Goal: Feedback & Contribution: Contribute content

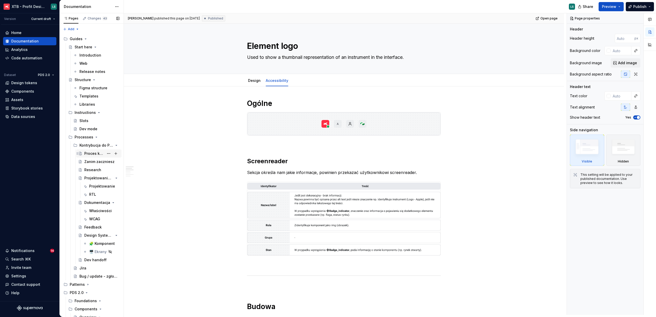
click at [94, 155] on div "Proces kontrybucji" at bounding box center [94, 153] width 20 height 5
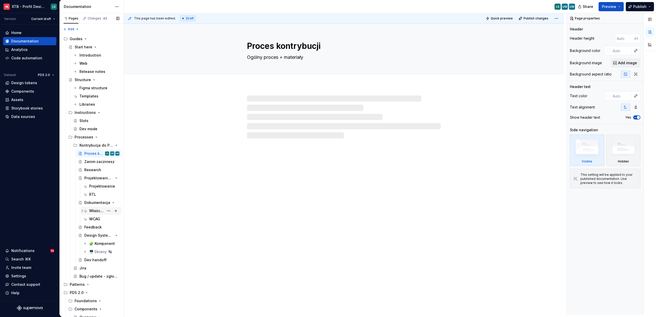
click at [92, 214] on div "Właściwości" at bounding box center [104, 210] width 30 height 7
click at [95, 219] on div "WCAG" at bounding box center [94, 219] width 11 height 5
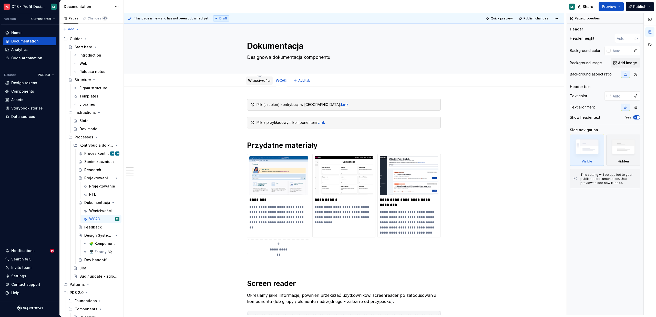
click at [251, 82] on link "Właściwości" at bounding box center [259, 80] width 23 height 4
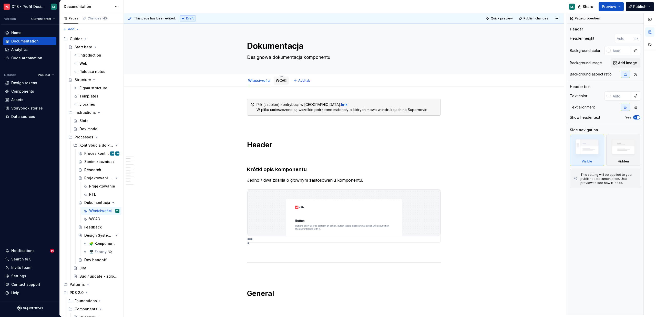
click at [281, 79] on link "WCAG" at bounding box center [281, 80] width 11 height 4
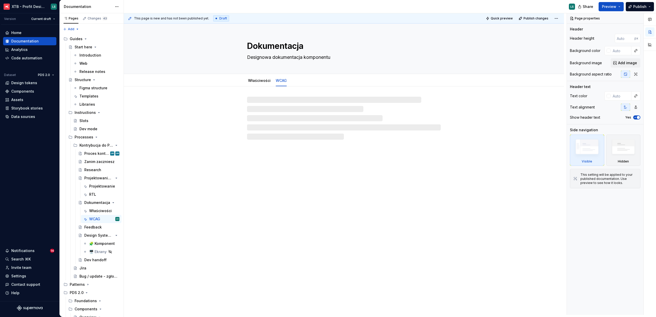
type textarea "*"
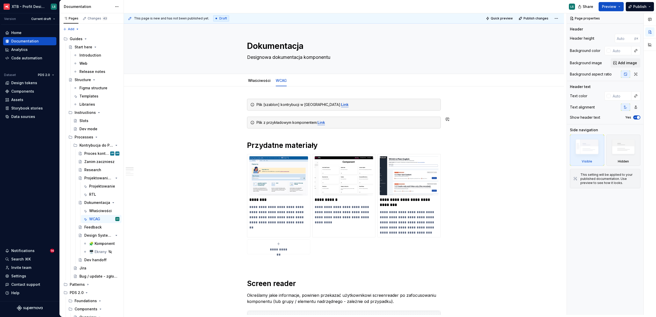
click at [248, 148] on h1 "Przydatne materiały" at bounding box center [344, 145] width 194 height 9
click at [247, 147] on h1 "Przydatne materiały" at bounding box center [344, 145] width 194 height 9
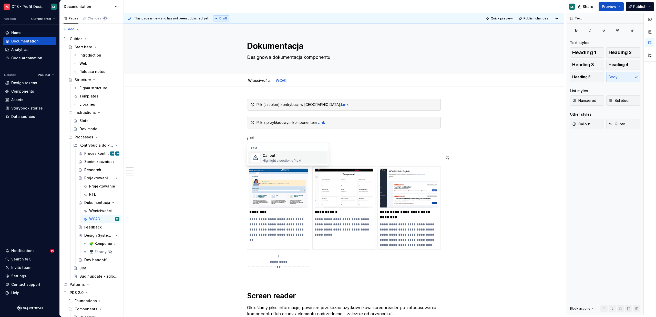
click at [283, 154] on div "Callout" at bounding box center [282, 155] width 39 height 5
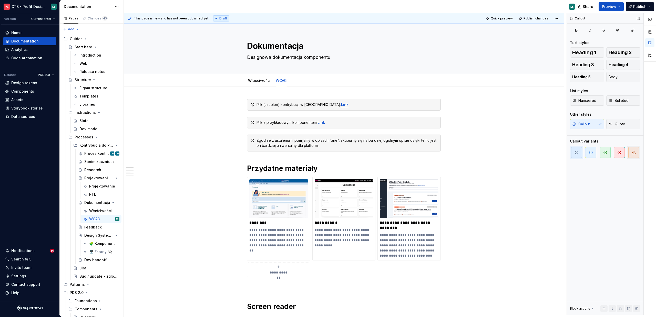
click at [632, 156] on span "button" at bounding box center [633, 152] width 11 height 11
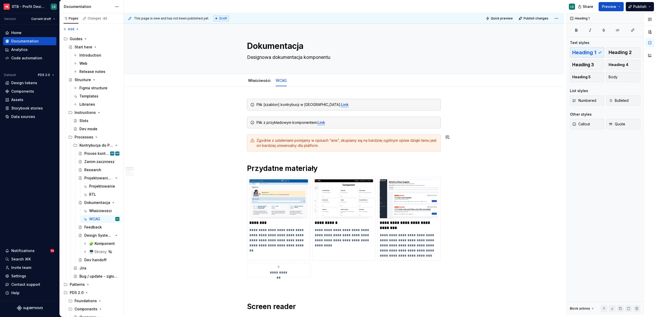
click at [96, 185] on div "Projektowanie" at bounding box center [96, 186] width 15 height 5
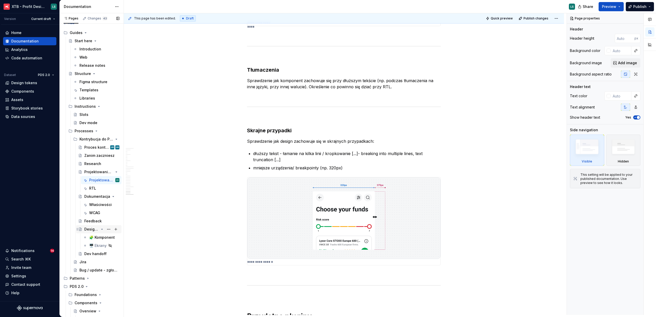
scroll to position [6, 0]
click at [94, 237] on div "🧩 Komponent" at bounding box center [96, 237] width 15 height 5
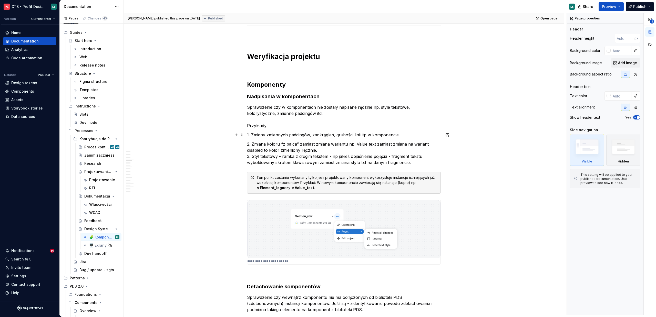
scroll to position [771, 0]
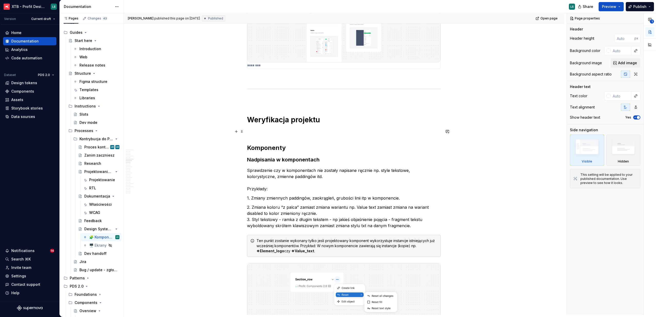
click at [250, 132] on p at bounding box center [344, 132] width 194 height 6
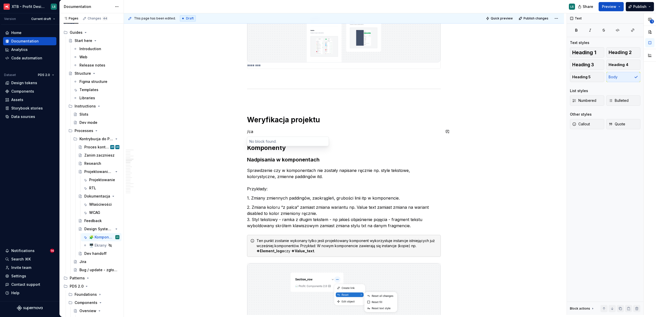
type textarea "*"
click at [276, 155] on div "Highlight a section of text" at bounding box center [282, 155] width 39 height 4
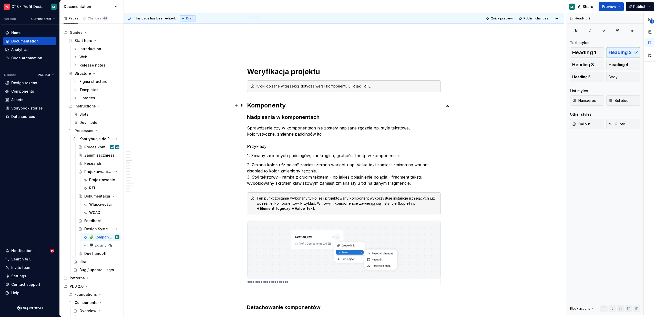
scroll to position [0, 0]
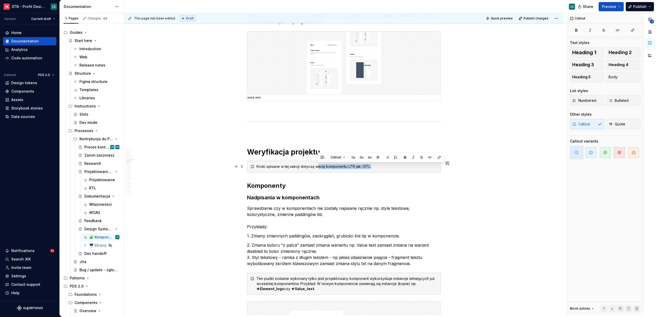
drag, startPoint x: 316, startPoint y: 167, endPoint x: 384, endPoint y: 168, distance: 68.1
click at [384, 168] on div "Kroki opisane w tej sekcji dotyczą wersji komponentu LTR jak i RTL." at bounding box center [346, 166] width 181 height 5
click at [354, 168] on div "Kroki opisane w tej sekcji dotyczą wersji komponentu LTR jak i RTL." at bounding box center [346, 166] width 181 height 5
drag, startPoint x: 314, startPoint y: 166, endPoint x: 385, endPoint y: 169, distance: 71.3
click at [385, 170] on div "Kroki opisane w tej sekcji dotyczą wersji komponentu LTR jak i RTL." at bounding box center [344, 167] width 194 height 12
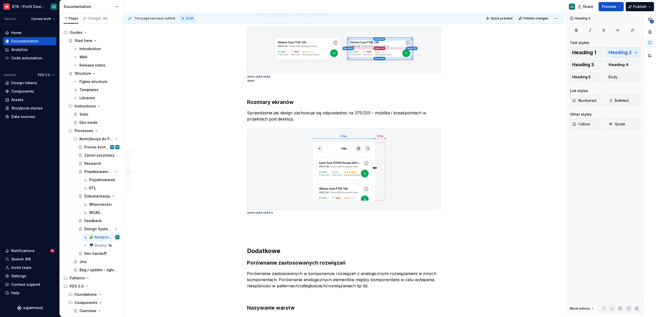
scroll to position [2431, 0]
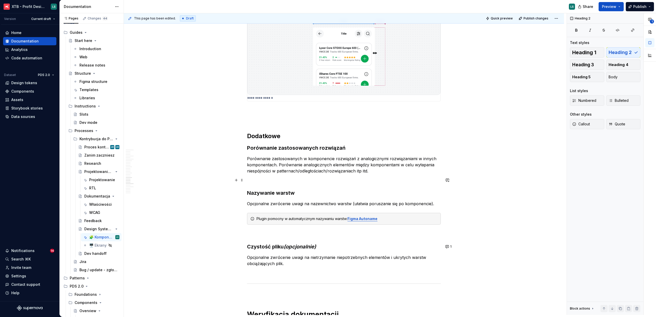
click at [304, 180] on p "To enrich screen reader interactions, please activate Accessibility in Grammarl…" at bounding box center [344, 180] width 194 height 6
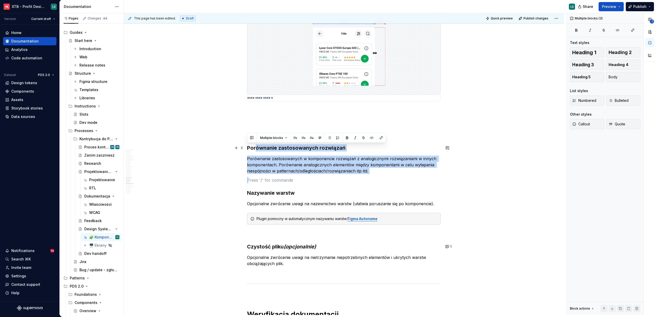
drag, startPoint x: 386, startPoint y: 176, endPoint x: 243, endPoint y: 148, distance: 145.6
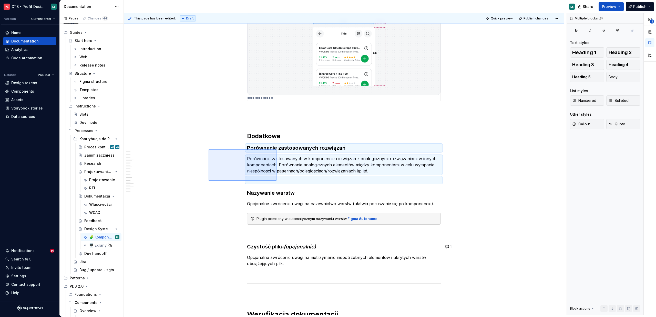
drag, startPoint x: 256, startPoint y: 162, endPoint x: 280, endPoint y: 146, distance: 29.3
click at [280, 146] on div "This page has been edited. Draft Quick preview Publish changes Design System re…" at bounding box center [345, 164] width 443 height 302
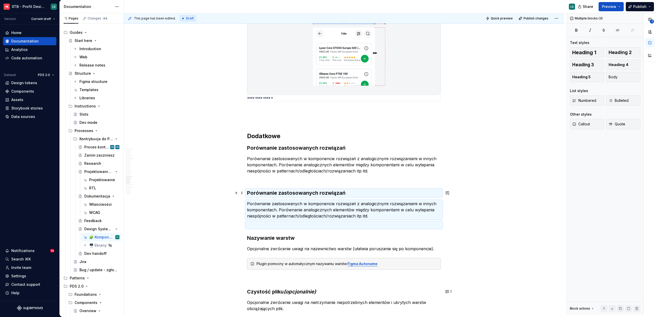
click at [280, 193] on strong "Porównanie zastosowanych rozwiązań" at bounding box center [296, 193] width 98 height 6
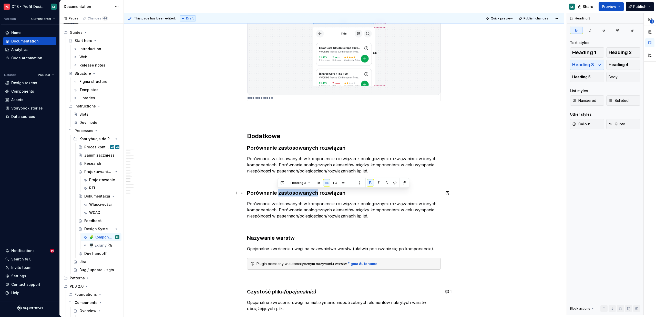
click at [280, 193] on strong "Porównanie zastosowanych rozwiązań" at bounding box center [296, 193] width 98 height 6
click at [304, 149] on strong "Porównanie zastosowanych rozwiązań" at bounding box center [296, 148] width 98 height 6
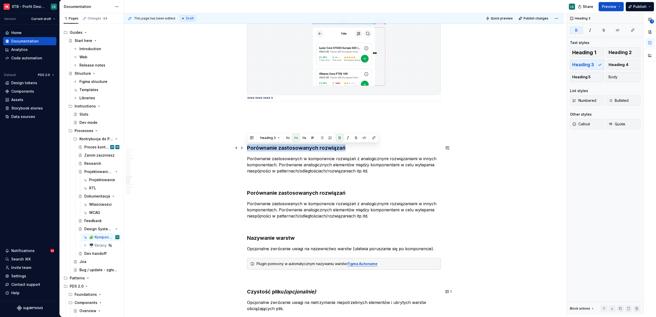
click at [304, 149] on strong "Porównanie zastosowanych rozwiązań" at bounding box center [296, 148] width 98 height 6
click at [299, 161] on p "Porównanie zastosowanych w komponencie rozwiązań z analogicznymi rozwiązaniami …" at bounding box center [344, 165] width 194 height 18
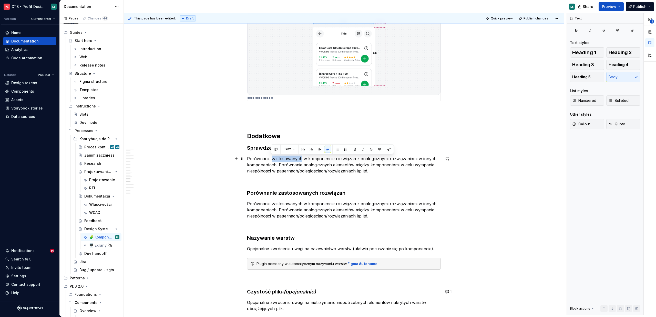
click at [299, 161] on p "Porównanie zastosowanych w komponencie rozwiązań z analogicznymi rozwiązaniami …" at bounding box center [344, 165] width 194 height 18
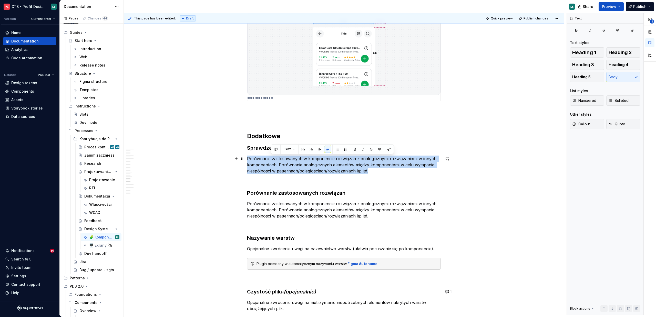
click at [299, 161] on p "Porównanie zastosowanych w komponencie rozwiązań z analogicznymi rozwiązaniami …" at bounding box center [344, 165] width 194 height 18
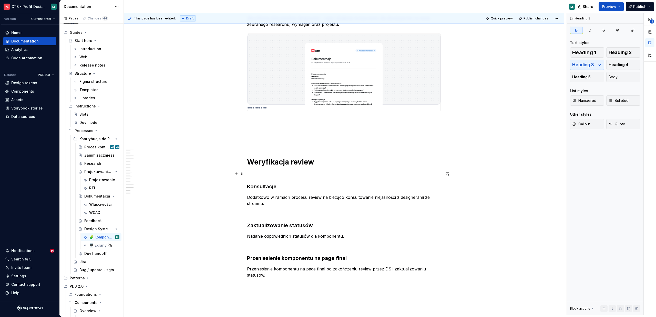
scroll to position [2219, 0]
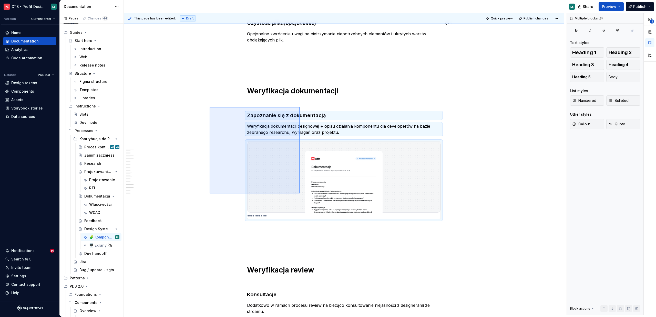
drag, startPoint x: 218, startPoint y: 113, endPoint x: 300, endPoint y: 194, distance: 114.3
click at [300, 194] on div "This page has been edited. Draft Quick preview Publish changes Design System re…" at bounding box center [345, 164] width 443 height 302
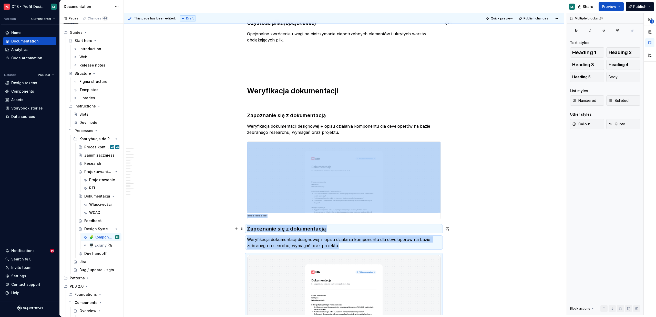
click at [271, 231] on h3 "Zapoznanie się z dokumentacją" at bounding box center [344, 228] width 194 height 7
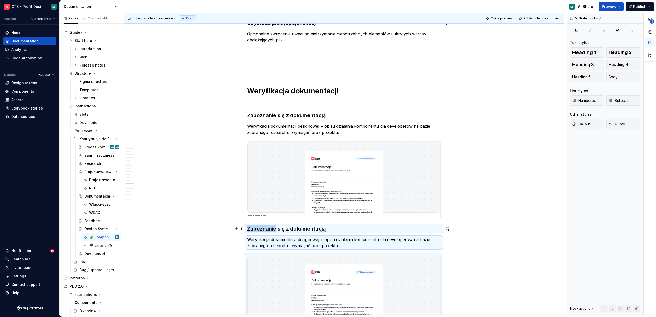
click at [271, 231] on h3 "Zapoznanie się z dokumentacją" at bounding box center [344, 228] width 194 height 7
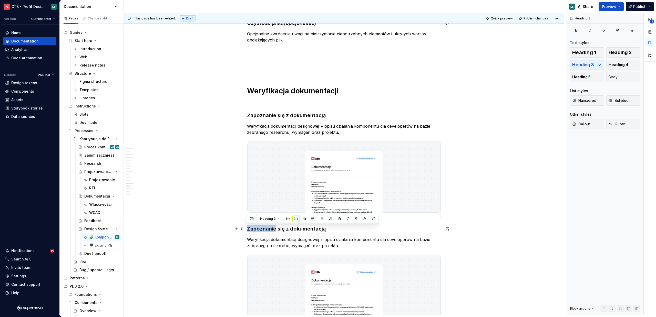
click at [271, 231] on h3 "Zapoznanie się z dokumentacją" at bounding box center [344, 228] width 194 height 7
click at [283, 241] on p "Weryfikacja dokumentacji designowej + opisu działania komponentu dla developeró…" at bounding box center [344, 243] width 194 height 12
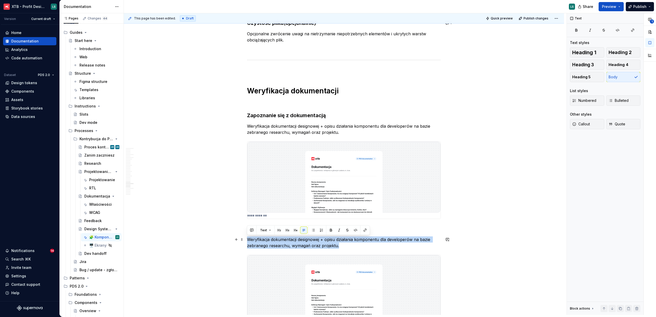
click at [283, 241] on p "Weryfikacja dokumentacji designowej + opisu działania komponentu dla developeró…" at bounding box center [344, 243] width 194 height 12
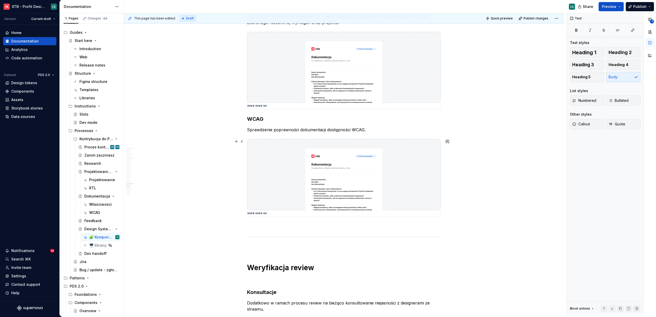
scroll to position [2394, 0]
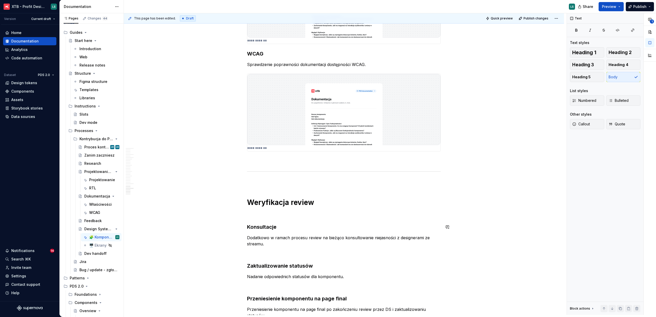
click at [311, 231] on h3 "Konsultacje" at bounding box center [344, 227] width 194 height 7
click at [366, 137] on img "To enrich screen reader interactions, please activate Accessibility in Grammarl…" at bounding box center [343, 109] width 193 height 71
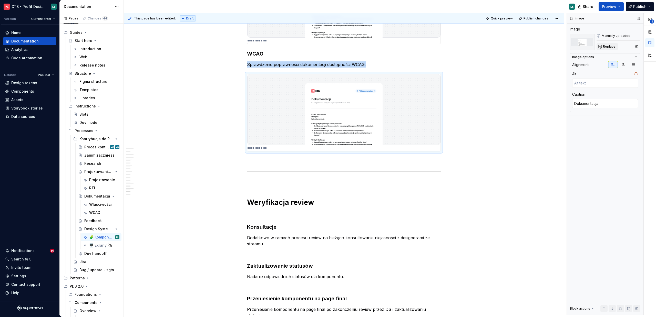
click at [611, 46] on span "Replace" at bounding box center [609, 47] width 13 height 4
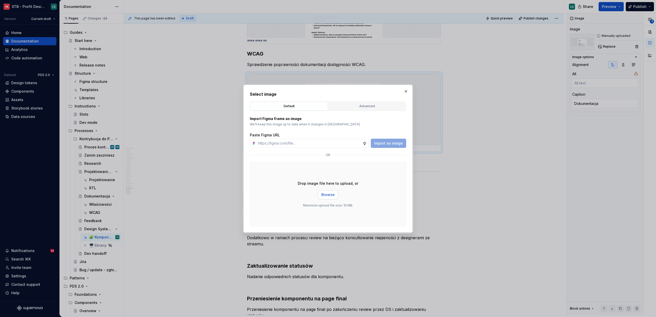
click at [322, 199] on div "Drop image file here to upload, or Browse Maximum upload file size: 10 MB." at bounding box center [328, 194] width 156 height 64
click at [332, 193] on span "Browse" at bounding box center [327, 194] width 13 height 5
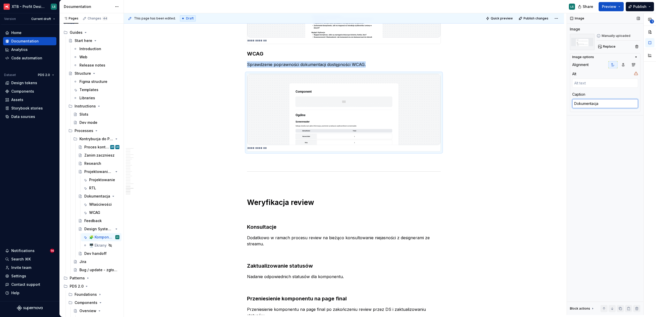
click at [605, 103] on textarea "Dokumentacja" at bounding box center [605, 103] width 66 height 9
click at [590, 107] on textarea "Dokumentacja" at bounding box center [605, 103] width 66 height 9
click at [584, 105] on textarea "Dokumentacja" at bounding box center [605, 103] width 66 height 9
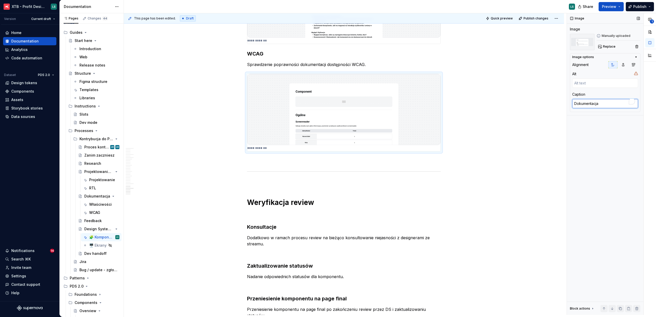
click at [584, 105] on textarea "Dokumentacja" at bounding box center [605, 103] width 66 height 9
type textarea "*"
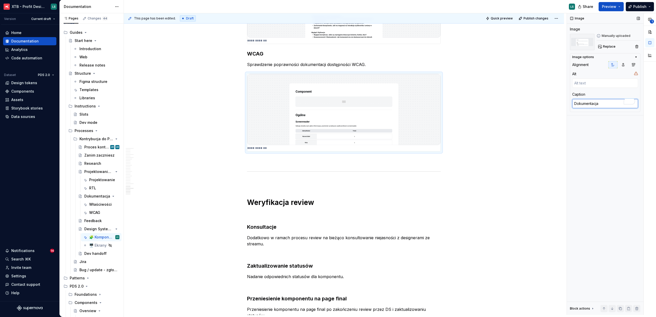
type textarea "W"
type textarea "*"
type textarea "WA"
type textarea "*"
type textarea "WC"
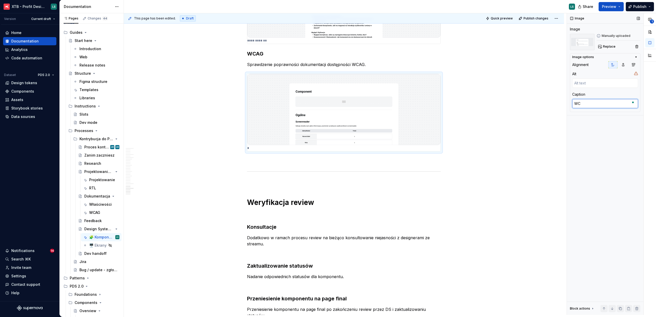
type textarea "*"
type textarea "WCA"
type textarea "*"
type textarea "WCAG"
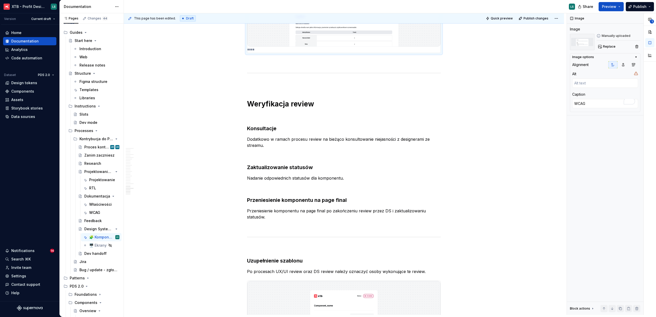
scroll to position [2632, 0]
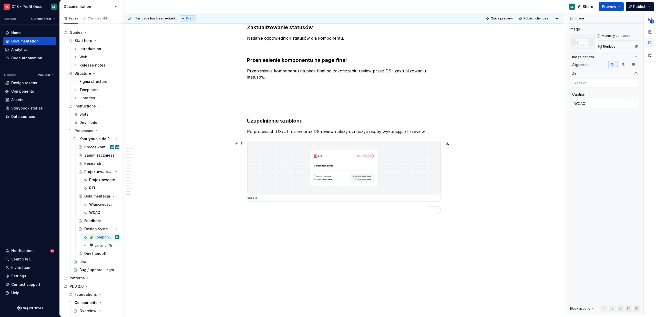
type textarea "*"
type textarea "Review"
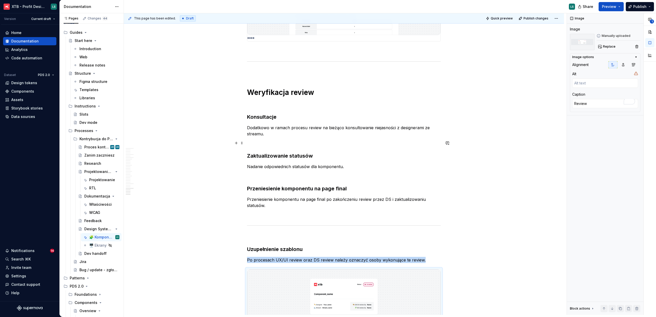
scroll to position [2382, 0]
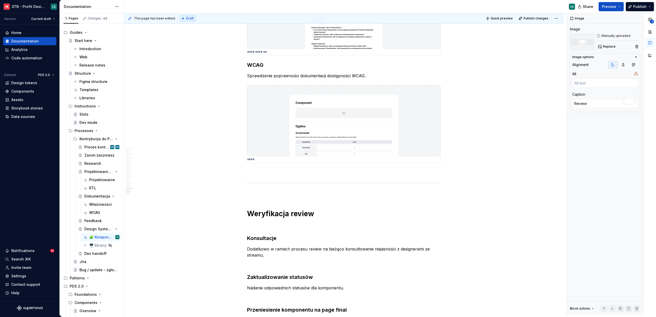
click at [93, 180] on div "Projektowanie" at bounding box center [102, 179] width 26 height 5
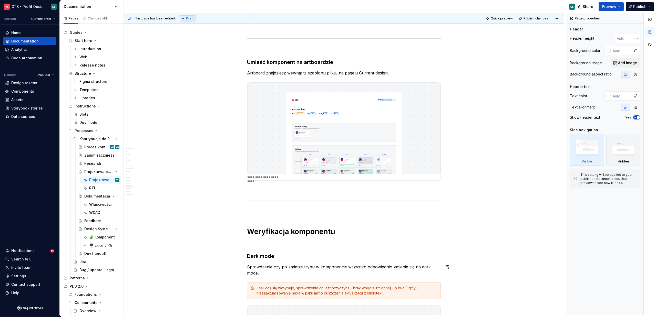
scroll to position [2665, 0]
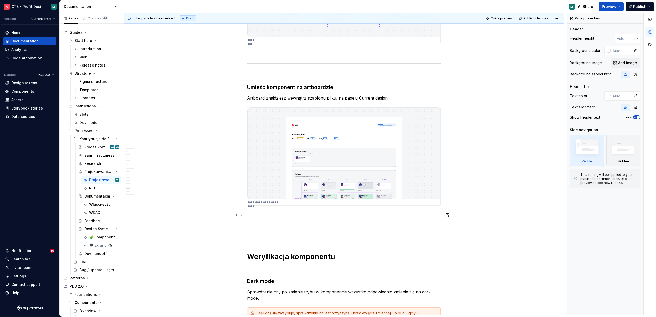
click at [278, 217] on p at bounding box center [344, 215] width 194 height 6
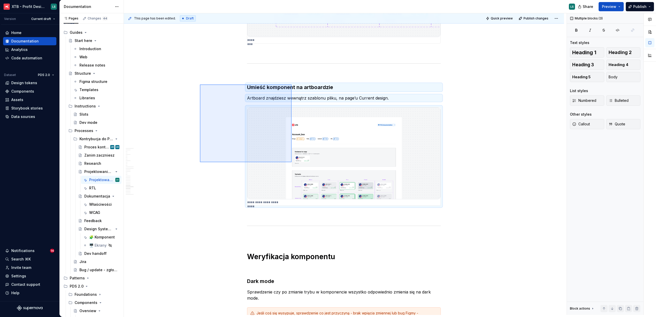
drag, startPoint x: 242, startPoint y: 138, endPoint x: 291, endPoint y: 85, distance: 72.7
click at [291, 85] on div "This page has been edited. Draft Quick preview Publish changes Projektowanie ko…" at bounding box center [345, 164] width 443 height 302
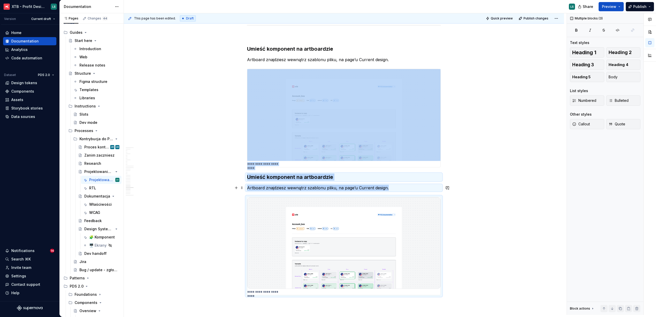
scroll to position [2763, 0]
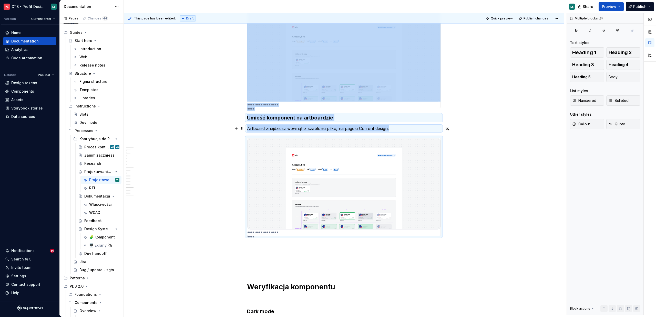
click at [278, 128] on p "Artboard znajdziesz wewnątrz szablonu pliku, na page’u Current design." at bounding box center [344, 129] width 194 height 6
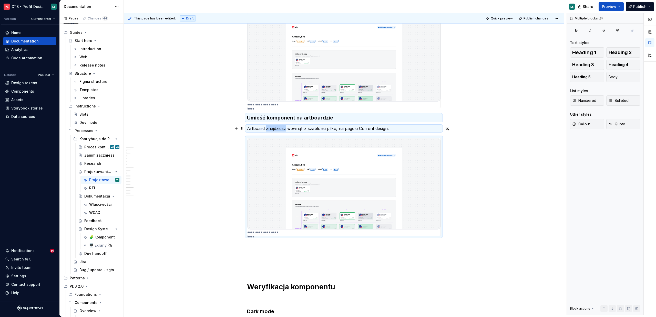
click at [278, 128] on p "Artboard znajdziesz wewnątrz szablonu pliku, na page’u Current design." at bounding box center [344, 129] width 194 height 6
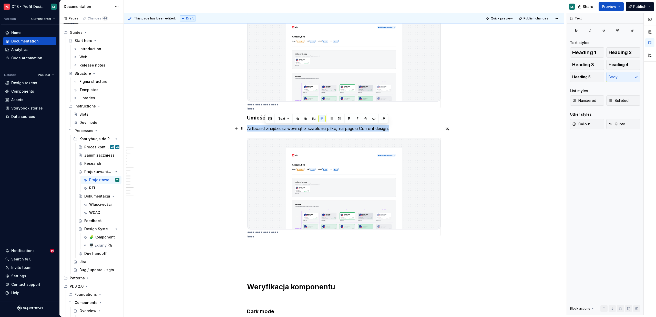
click at [278, 128] on p "Artboard znajdziesz wewnątrz szablonu pliku, na page’u Current design." at bounding box center [344, 129] width 194 height 6
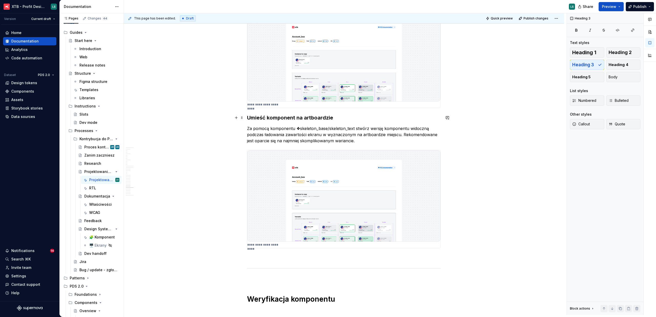
click at [274, 117] on h3 "Umieść komponent na artboardzie" at bounding box center [344, 117] width 194 height 7
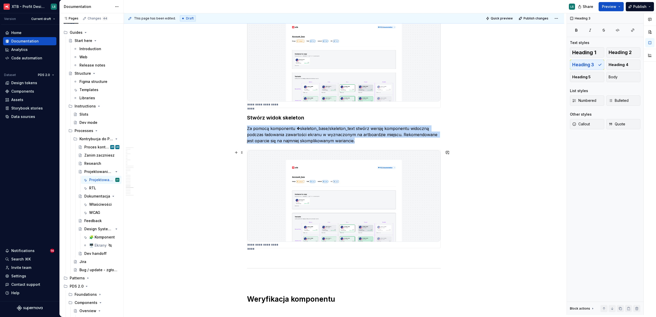
click at [272, 246] on p "**********" at bounding box center [266, 245] width 38 height 4
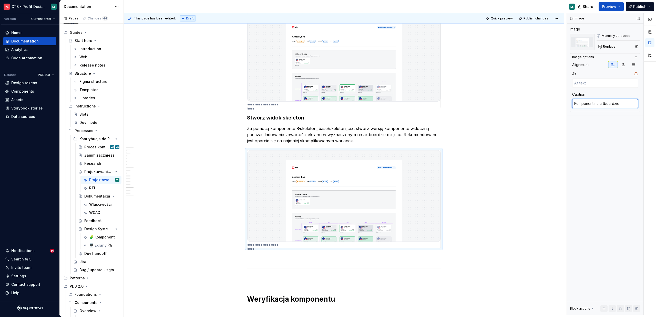
click at [590, 108] on textarea "Komponent na artboardzie" at bounding box center [605, 103] width 66 height 9
click at [590, 104] on textarea "Komponent na artboardzie" at bounding box center [605, 103] width 66 height 9
type textarea "*"
type textarea "S"
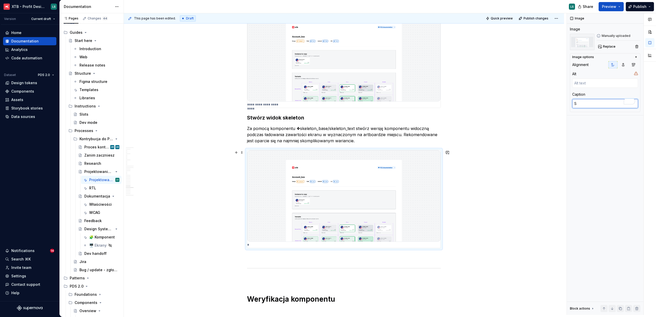
type textarea "*"
type textarea "Sk"
type textarea "*"
type textarea "Ske"
type textarea "*"
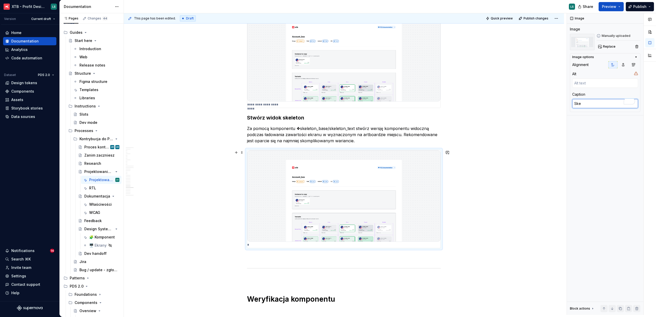
type textarea "Skel"
type textarea "*"
type textarea "Skele"
type textarea "*"
type textarea "Skeleto"
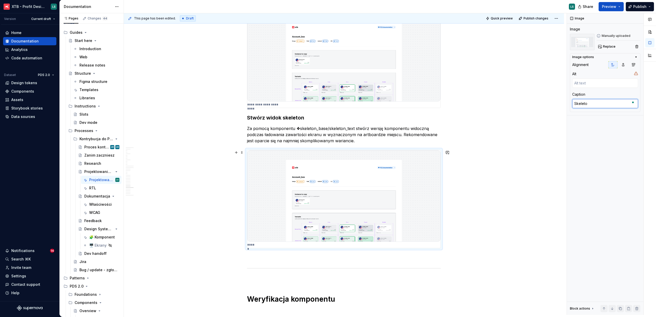
type textarea "*"
type textarea "Skeleton"
click at [614, 157] on div "Image Image Manually uploaded Replace Image options Alignment Alt Caption Skele…" at bounding box center [605, 164] width 77 height 302
click at [603, 48] on span "Replace" at bounding box center [609, 47] width 13 height 4
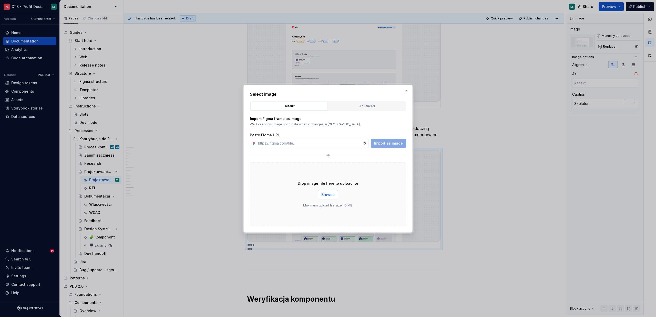
click at [323, 192] on span "Browse" at bounding box center [327, 194] width 13 height 5
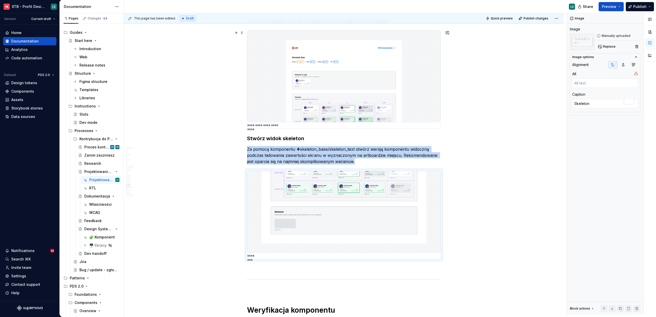
scroll to position [2662, 0]
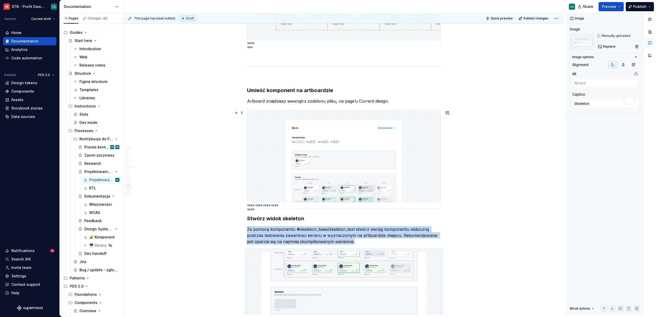
type textarea "*"
type textarea "Komponent na artboardzie"
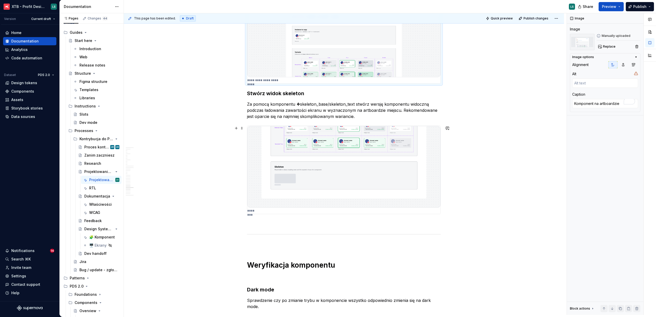
scroll to position [2792, 0]
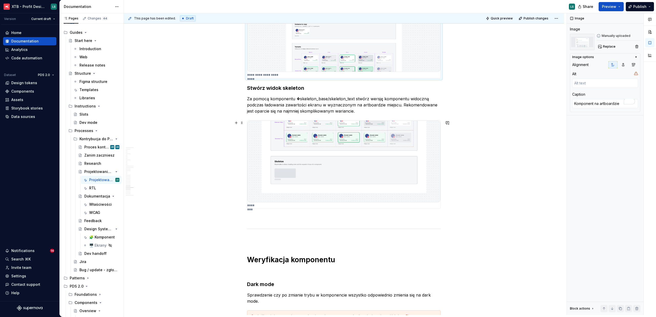
type textarea "*"
type textarea "Skeleton"
click at [401, 173] on img "To enrich screen reader interactions, please activate Accessibility in Grammarl…" at bounding box center [343, 162] width 193 height 82
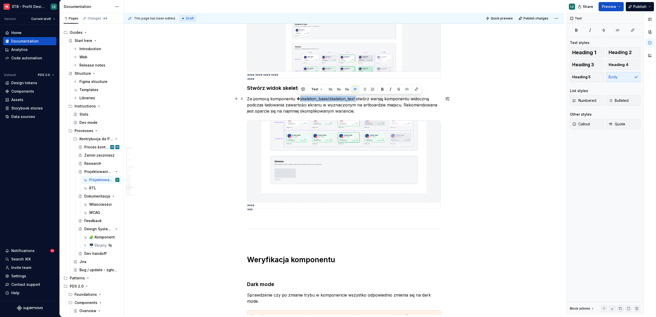
drag, startPoint x: 354, startPoint y: 98, endPoint x: 297, endPoint y: 99, distance: 56.9
click at [297, 99] on p "Za pomocą komponentu ❖skeleton_base/skeleton_text stwórz wersję komponentu wido…" at bounding box center [344, 105] width 194 height 18
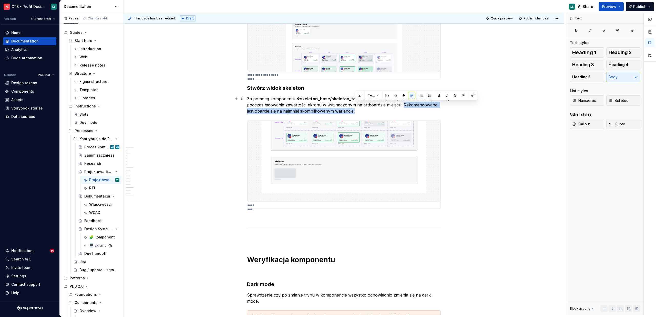
drag, startPoint x: 384, startPoint y: 111, endPoint x: 402, endPoint y: 105, distance: 19.0
click at [402, 105] on p "Za pomocą komponentu ❖ skeleton_base/skeleton_text stwórz wersję komponentu wid…" at bounding box center [344, 105] width 194 height 18
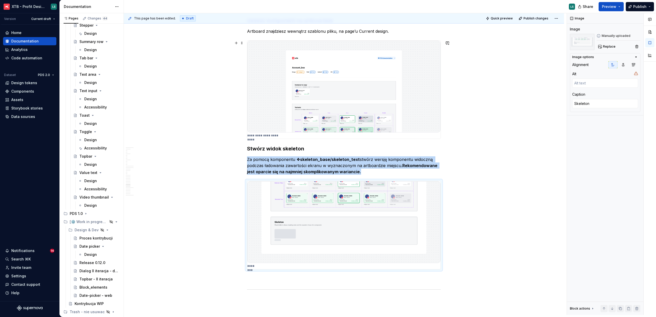
scroll to position [2769, 0]
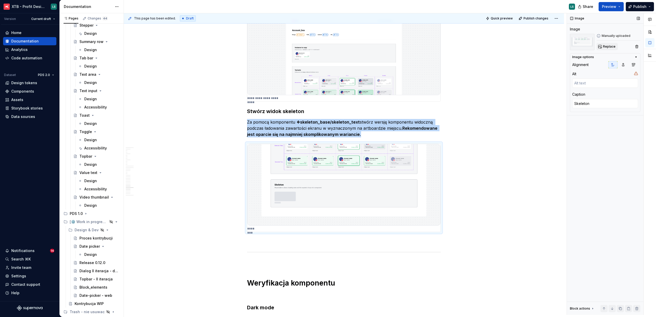
click at [607, 46] on span "Replace" at bounding box center [609, 47] width 13 height 4
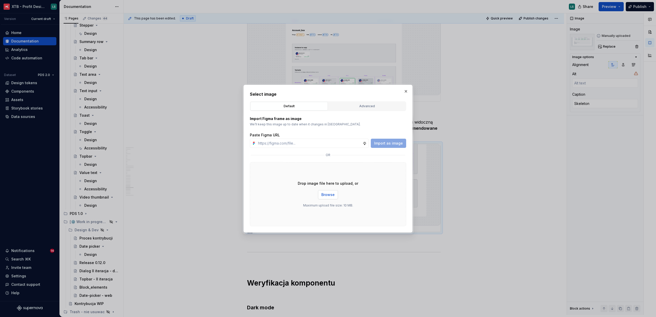
click at [333, 196] on span "Browse" at bounding box center [327, 194] width 13 height 5
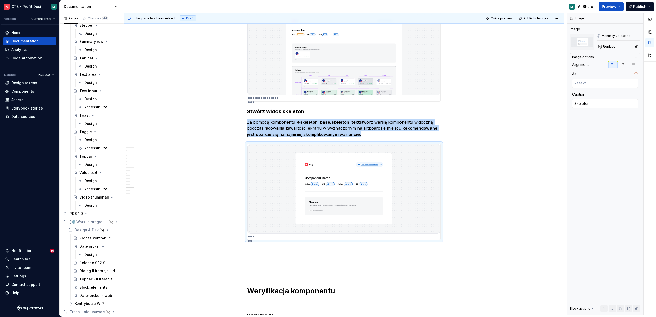
click at [90, 240] on div "Proces kontrybucji" at bounding box center [95, 238] width 33 height 5
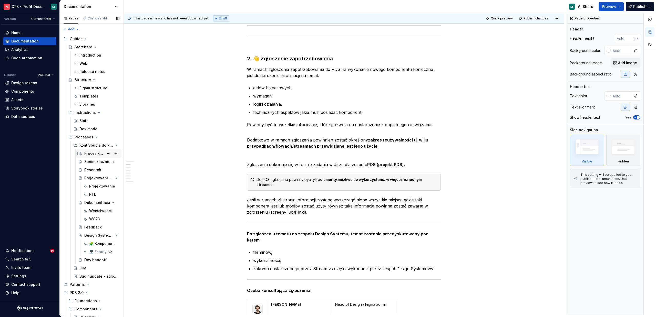
click at [91, 154] on div "Proces kontrybucji" at bounding box center [94, 153] width 20 height 5
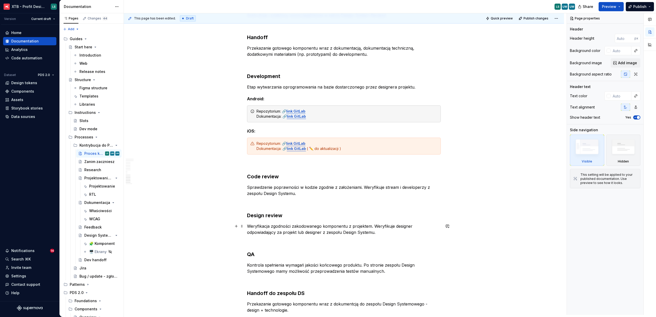
scroll to position [1259, 0]
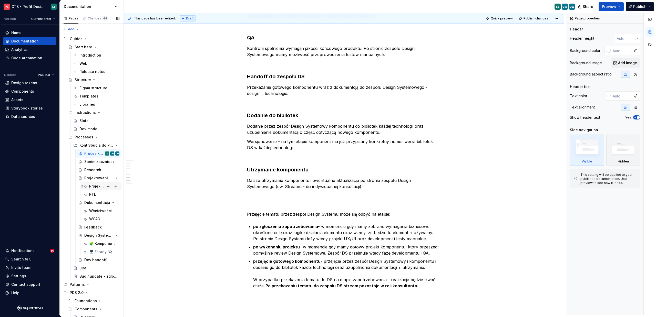
click at [93, 185] on div "Projektowanie" at bounding box center [96, 186] width 15 height 5
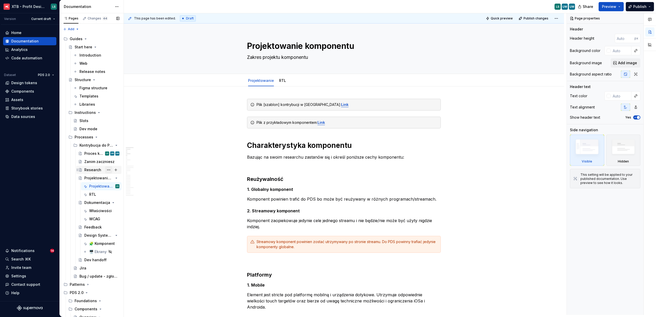
click at [93, 167] on div "Research" at bounding box center [101, 169] width 35 height 7
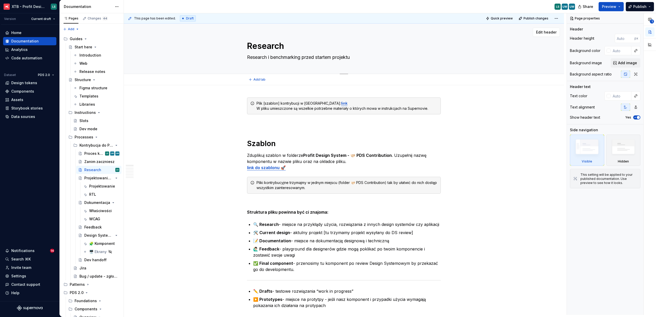
click at [246, 45] on textarea "Research" at bounding box center [343, 46] width 194 height 12
click at [247, 45] on textarea "Research" at bounding box center [343, 46] width 194 height 12
type textarea "*"
type textarea "1Research"
type textarea "*"
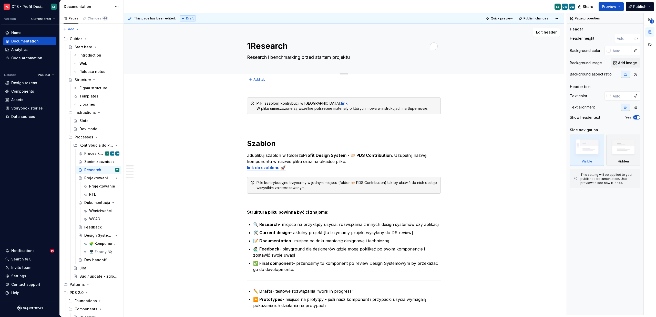
type textarea "1.Research"
type textarea "*"
type textarea "1. Research"
type textarea "*"
type textarea "1. Research"
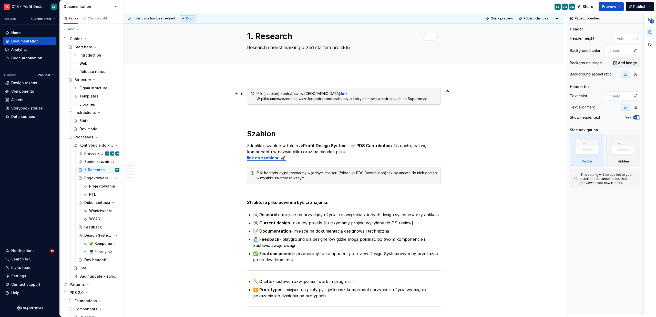
click at [295, 226] on ul "🔍 Research - miejsce na przykłądy użycia, rozwiązania z innych design systemów …" at bounding box center [346, 237] width 187 height 51
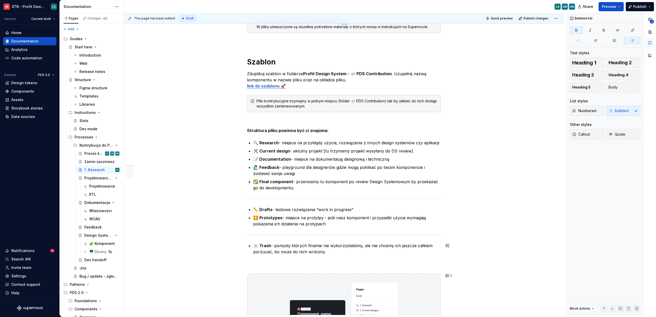
scroll to position [81, 0]
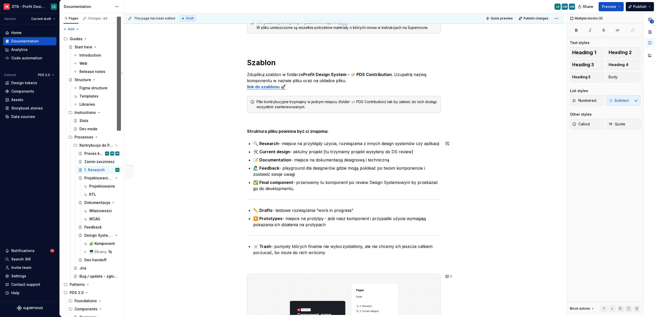
drag, startPoint x: 331, startPoint y: 255, endPoint x: 248, endPoint y: 140, distance: 142.1
drag, startPoint x: 335, startPoint y: 255, endPoint x: 237, endPoint y: 144, distance: 148.1
paste div "To enrich screen reader interactions, please activate Accessibility in Grammarl…"
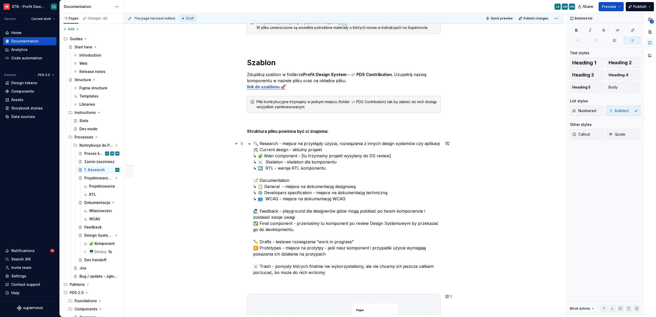
click at [253, 150] on p "🔍 Research - miejsce na przykłądy użycia, rozwiązania z innych design systemów …" at bounding box center [346, 208] width 187 height 135
type textarea "*"
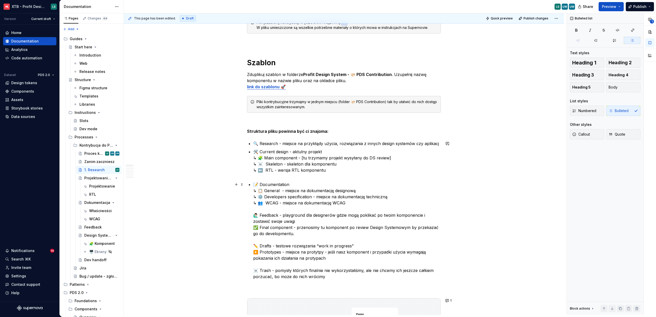
click at [253, 231] on p "🙋🏻‍♂️ Feedback - playground dla designerów gdzie mogą poklikać po twoim kompone…" at bounding box center [346, 248] width 187 height 68
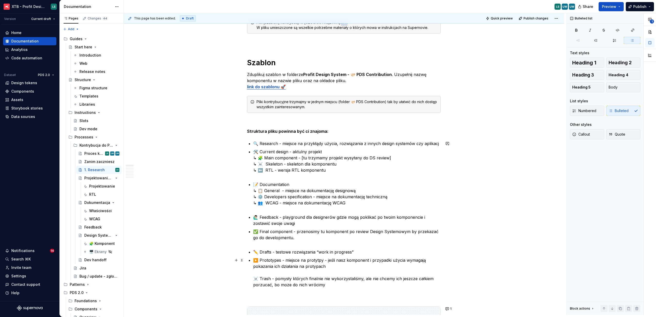
click at [253, 279] on p "▶️ Prototypes - miejsce na protytpy - jeśli nasz komponent i przypadki użycia w…" at bounding box center [346, 272] width 187 height 31
click at [420, 183] on p "📝 Documentation ↳ 📋 General - miejsce na dokumentację designową ↳ ⚙️ Developers…" at bounding box center [346, 197] width 187 height 31
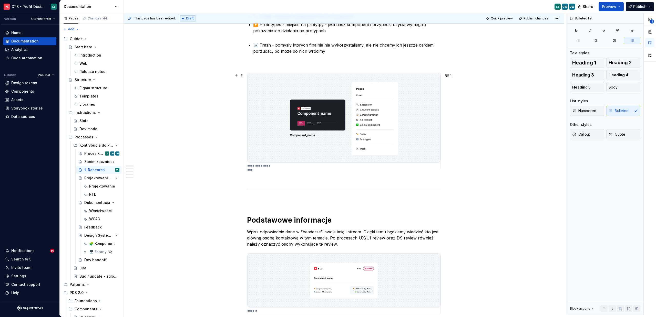
click at [369, 152] on img "To enrich screen reader interactions, please activate Accessibility in Grammarl…" at bounding box center [343, 118] width 193 height 90
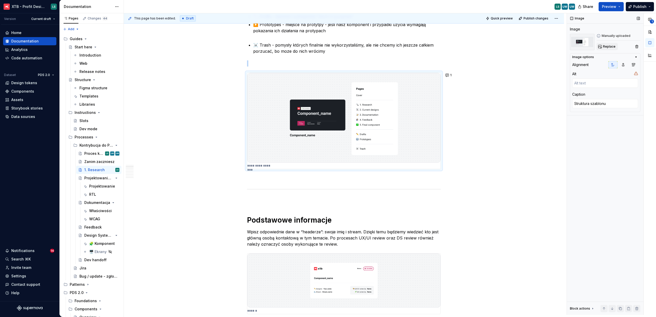
click at [607, 49] on button "Replace" at bounding box center [606, 46] width 21 height 7
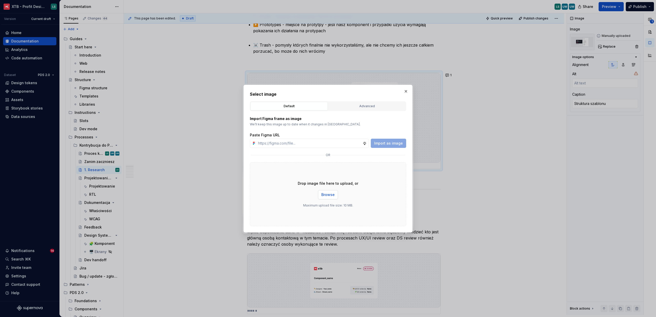
drag, startPoint x: 327, startPoint y: 202, endPoint x: 329, endPoint y: 197, distance: 5.3
click at [327, 202] on div "Drop image file here to upload, or Browse Maximum upload file size: 10 MB." at bounding box center [328, 194] width 156 height 64
click at [329, 196] on span "Browse" at bounding box center [327, 194] width 13 height 5
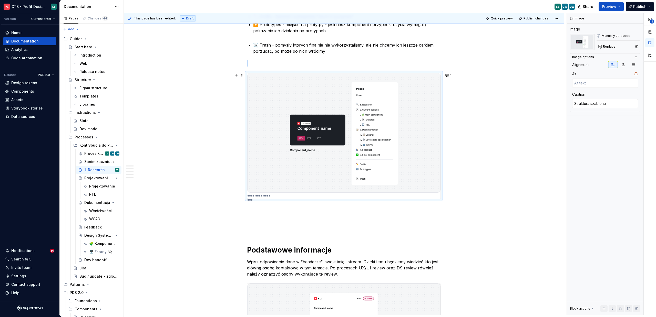
type textarea "*"
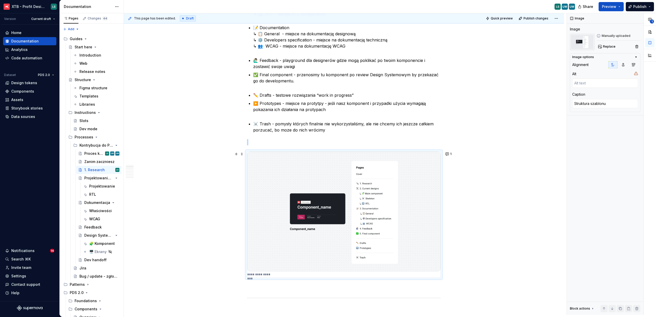
scroll to position [193, 0]
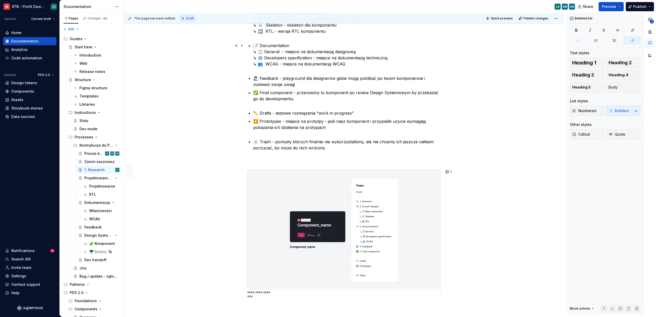
click at [265, 64] on p "📝 Documentation ↳ 📋 General - miejsce na dokumentację designową ↳ ⚙️ Developers…" at bounding box center [346, 58] width 187 height 31
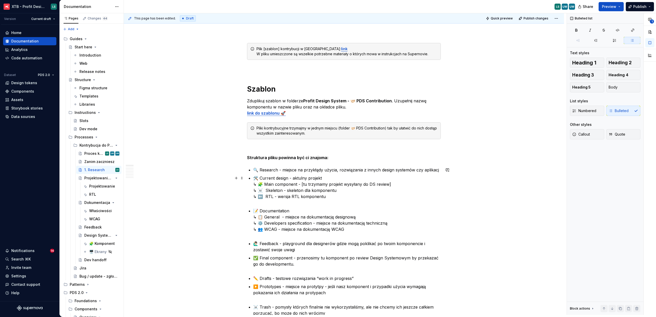
drag, startPoint x: 265, startPoint y: 190, endPoint x: 263, endPoint y: 196, distance: 6.4
click at [265, 190] on p "🛠️ Current design - aktulny projekt ↳ 🧩 Main component - [tu trzymamy projekt w…" at bounding box center [346, 190] width 187 height 31
drag, startPoint x: 265, startPoint y: 196, endPoint x: 271, endPoint y: 201, distance: 7.5
click at [265, 196] on p "🛠️ Current design - aktulny projekt ↳ 🧩 Main component - [tu trzymamy projekt w…" at bounding box center [346, 190] width 187 height 31
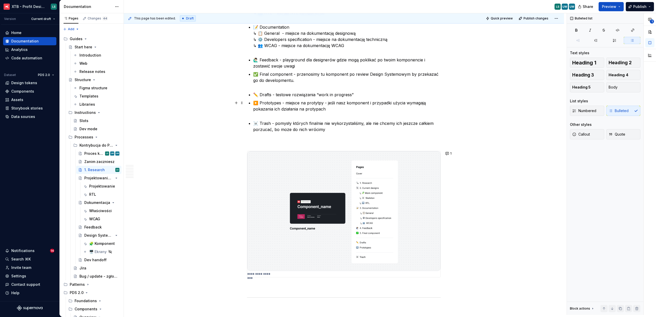
click at [323, 199] on img "To enrich screen reader interactions, please activate Accessibility in Grammarl…" at bounding box center [343, 211] width 193 height 120
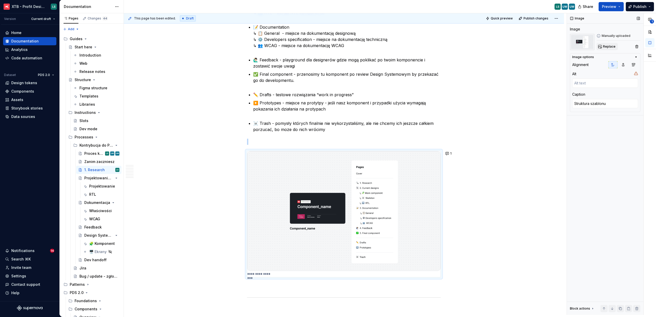
click at [605, 49] on button "Replace" at bounding box center [606, 46] width 21 height 7
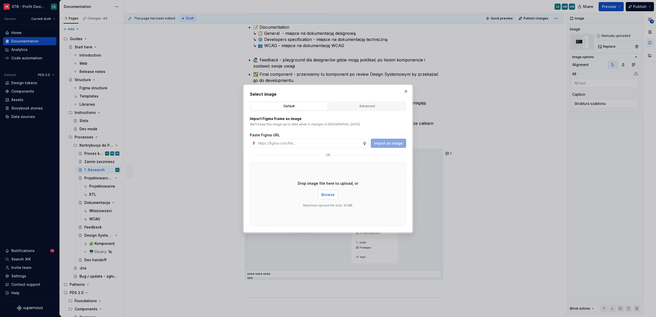
click at [327, 195] on span "Browse" at bounding box center [327, 194] width 13 height 5
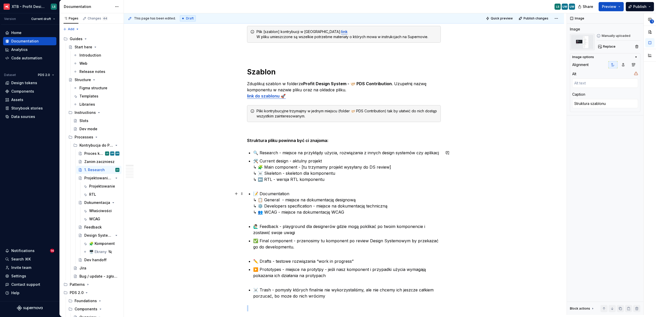
click at [264, 213] on p "📝 Documentation ↳ 📋 General - miejsce na dokumentację designową ↳ ⚙️ Developers…" at bounding box center [346, 206] width 187 height 31
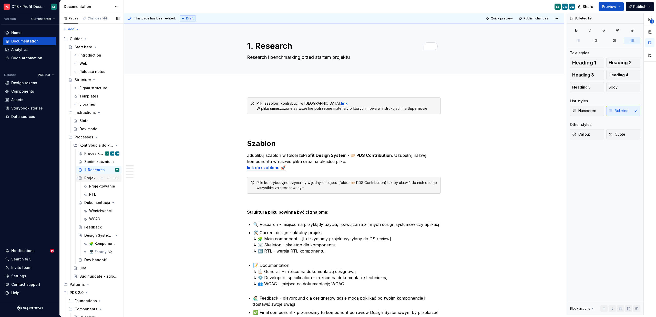
click at [85, 178] on div "Projektowanie komponentu" at bounding box center [91, 178] width 15 height 5
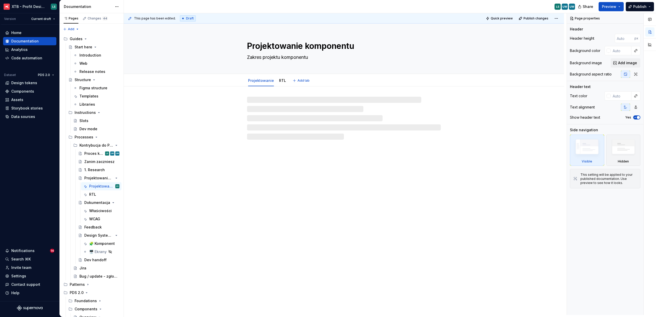
click at [247, 45] on textarea "Projektowanie komponentu" at bounding box center [343, 46] width 194 height 12
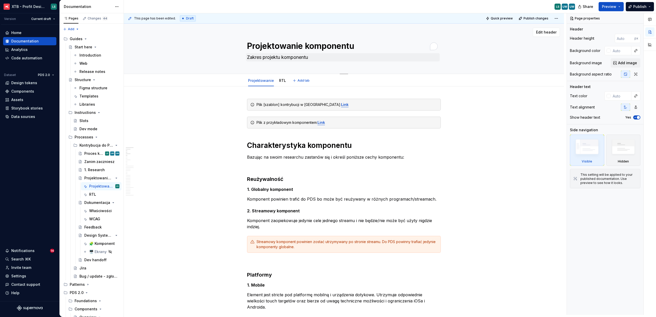
click at [248, 46] on textarea "Projektowanie komponentu" at bounding box center [343, 46] width 194 height 12
type textarea "*"
type textarea "2Projektowanie komponentu"
type textarea "*"
type textarea "2.Projektowanie komponentu"
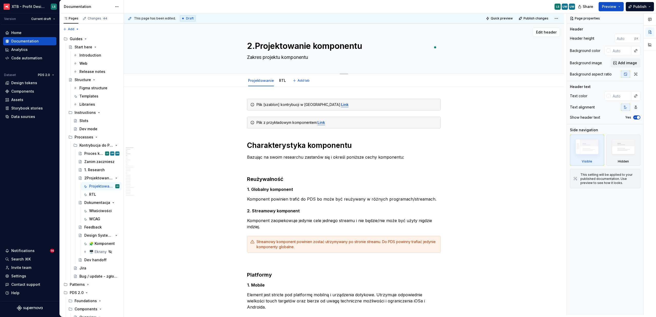
type textarea "*"
type textarea "2. Projektowanie komponentu"
type textarea "*"
type textarea "2. Projektowanie komponentu"
click at [89, 203] on div "Dokumentacja" at bounding box center [91, 202] width 15 height 5
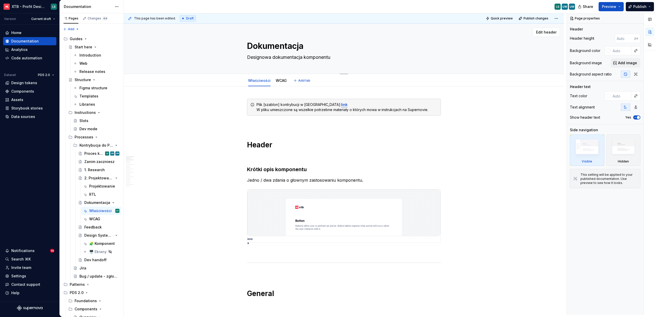
click at [248, 45] on textarea "Dokumentacja" at bounding box center [343, 46] width 194 height 12
type textarea "*"
type textarea "3. Dokumentacja"
type textarea "*"
type textarea "3. Dokumentacja"
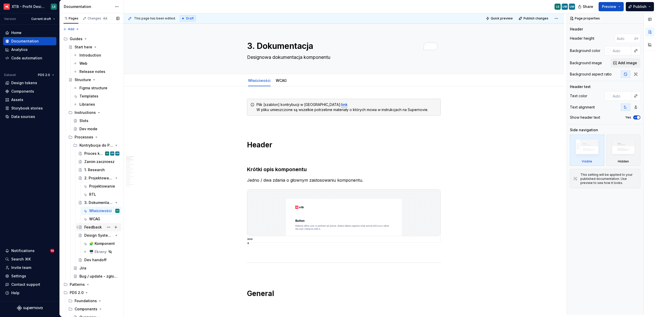
click at [96, 225] on div "Feedback" at bounding box center [92, 227] width 17 height 5
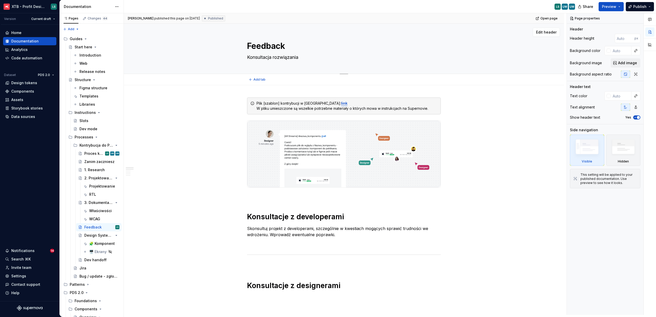
click at [248, 47] on textarea "Feedback" at bounding box center [343, 46] width 194 height 12
type textarea "*"
type textarea "4Feedback"
type textarea "*"
type textarea "4.Feedback"
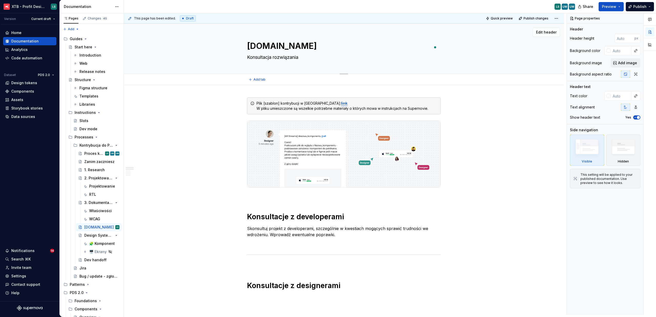
type textarea "*"
type textarea "4. Feedback"
type textarea "*"
type textarea "4. Feedback"
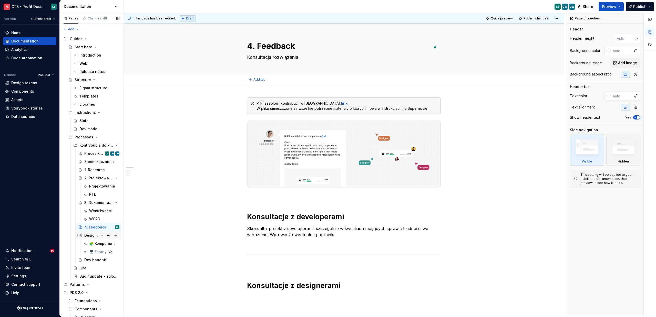
click at [93, 234] on div "Design System review" at bounding box center [91, 235] width 15 height 5
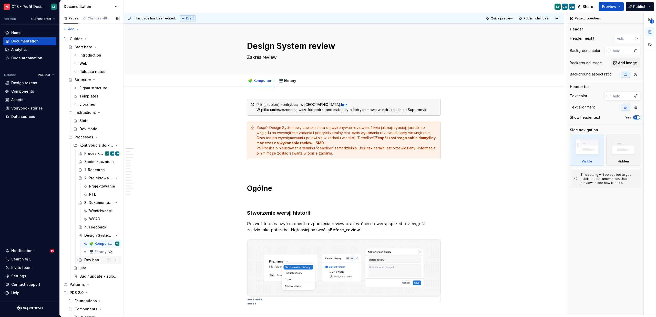
click at [93, 259] on div "Dev handoff" at bounding box center [94, 260] width 20 height 5
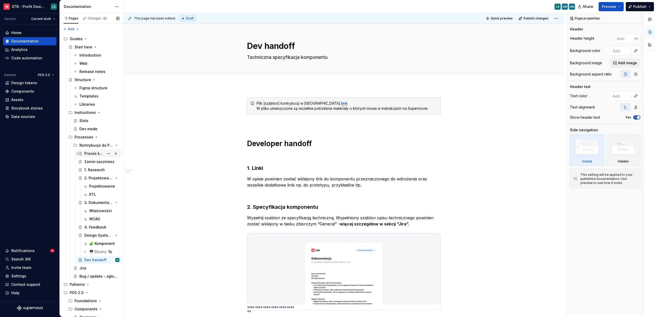
click at [92, 155] on div "Proces kontrybucji" at bounding box center [94, 153] width 20 height 5
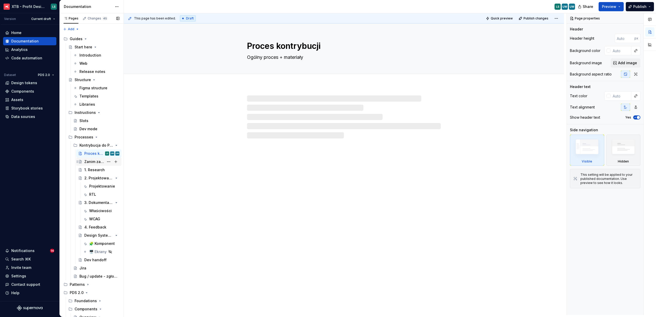
click at [93, 162] on div "Zanim zaczniesz" at bounding box center [94, 161] width 20 height 5
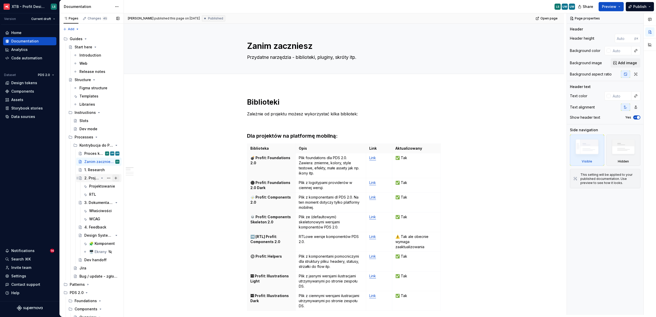
click at [112, 180] on button "Page tree" at bounding box center [115, 178] width 7 height 7
click at [93, 152] on div "Proces kontrybucji" at bounding box center [94, 153] width 20 height 5
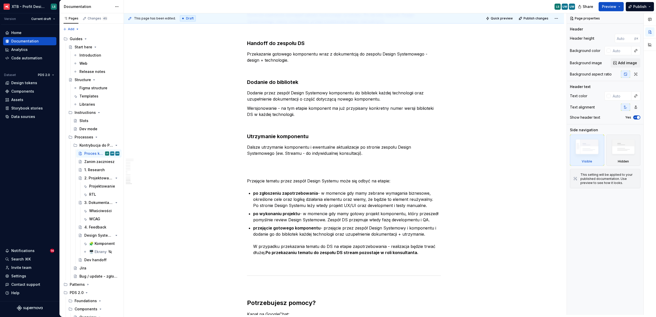
scroll to position [1344, 0]
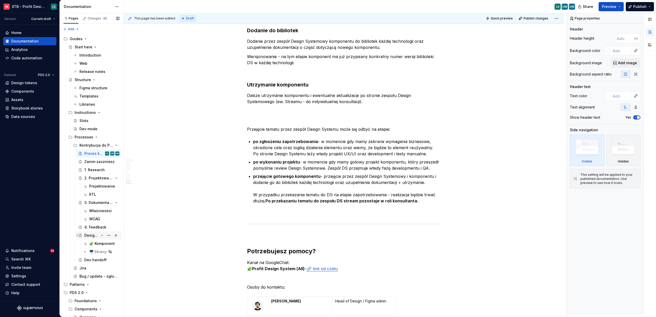
click at [86, 235] on div "Design System review" at bounding box center [91, 235] width 15 height 5
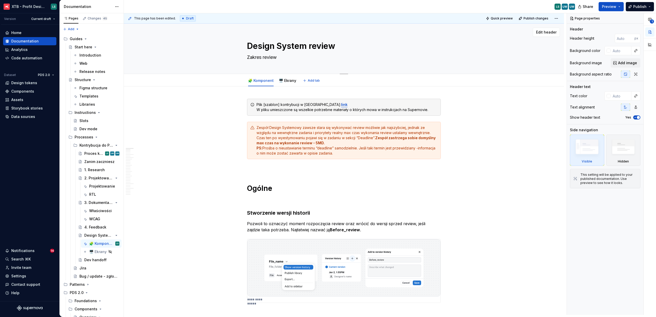
click at [248, 48] on textarea "Design System review" at bounding box center [343, 46] width 194 height 12
click at [248, 47] on textarea "Design System review" at bounding box center [343, 46] width 194 height 12
type textarea "*"
type textarea "6Design System review"
type textarea "*"
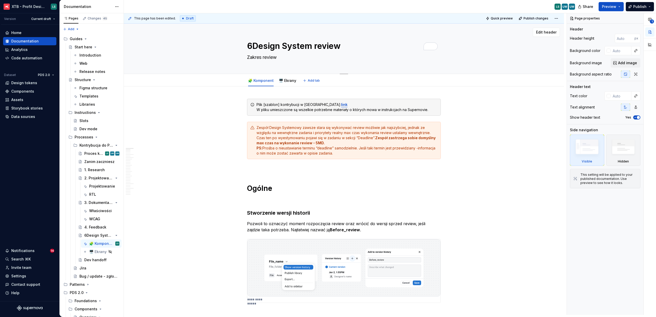
type textarea "6.Design System review"
type textarea "*"
type textarea "6. Design System review"
type textarea "*"
type textarea "6. Design System review"
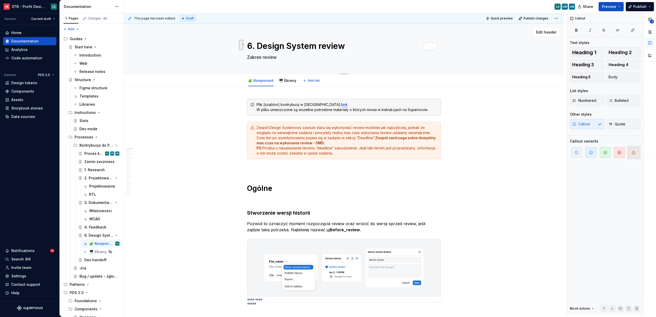
click at [259, 45] on textarea "6. Design System review" at bounding box center [343, 46] width 194 height 12
click at [257, 47] on textarea "6. Design System review" at bounding box center [343, 46] width 194 height 12
type textarea "*"
type textarea "6.Design System review"
type textarea "*"
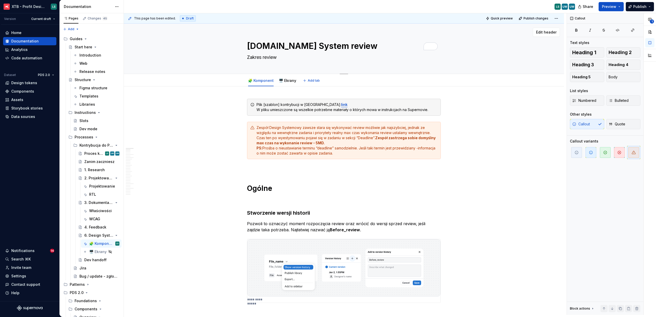
type textarea "6Design System review"
type textarea "*"
type textarea "Design System review"
type textarea "*"
type textarea "Design System review"
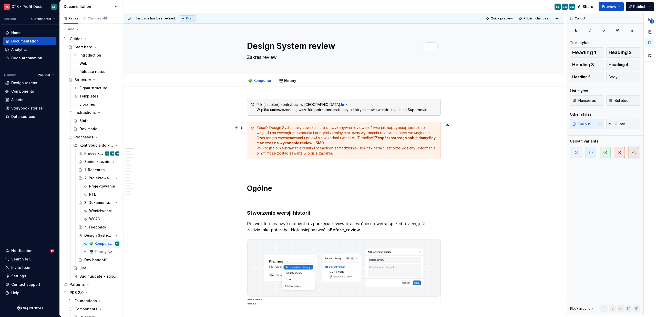
click at [88, 228] on div "4. Feedback" at bounding box center [94, 227] width 20 height 5
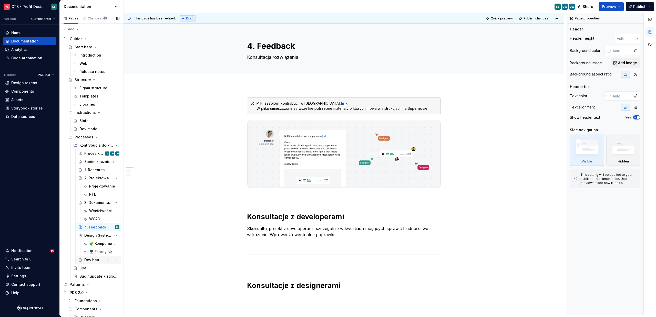
click at [95, 262] on div "Dev handoff" at bounding box center [94, 260] width 20 height 5
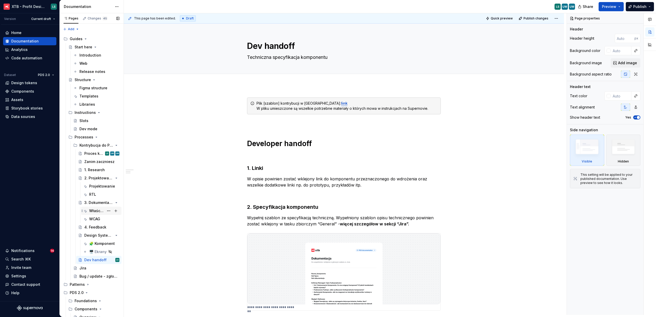
click at [91, 210] on div "Właściwości" at bounding box center [96, 210] width 15 height 5
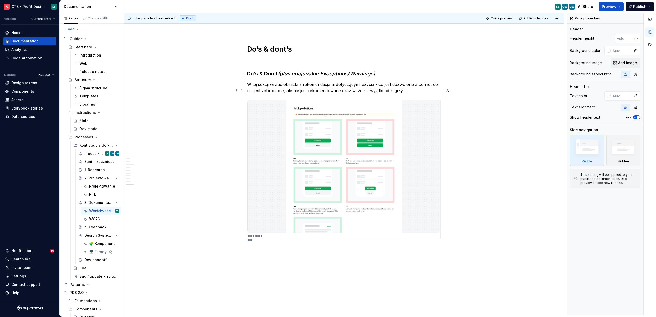
scroll to position [1390, 0]
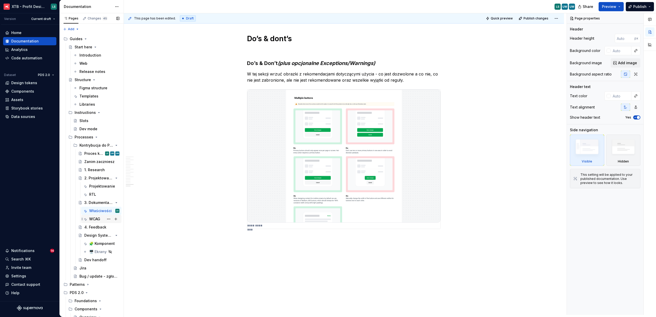
click at [99, 219] on div "WCAG" at bounding box center [94, 219] width 11 height 5
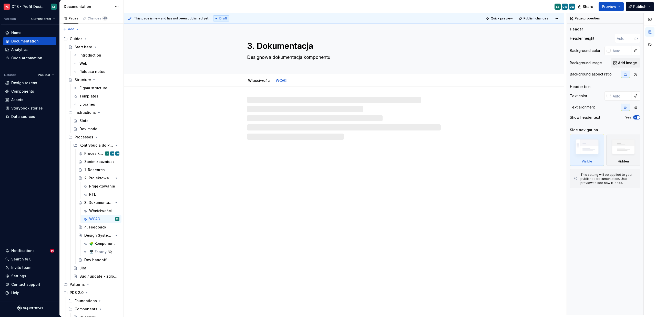
type textarea "*"
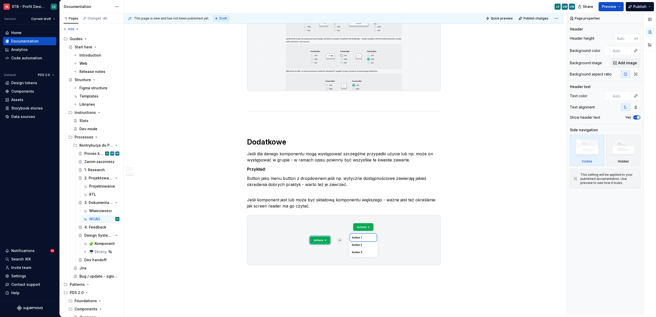
scroll to position [857, 0]
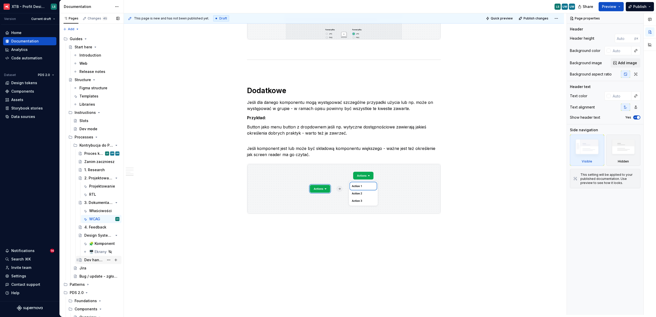
click at [93, 259] on div "Dev handoff" at bounding box center [94, 260] width 20 height 5
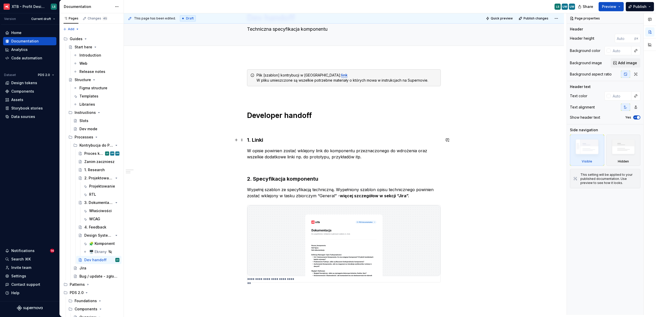
scroll to position [82, 0]
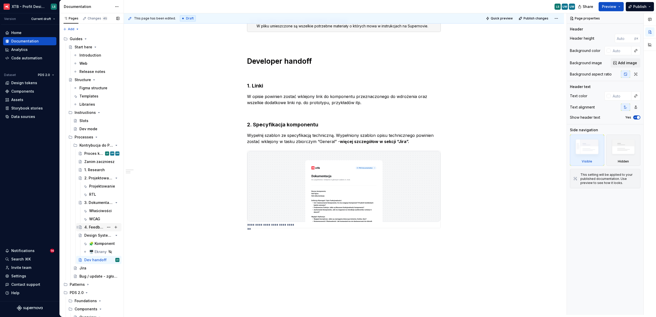
click at [88, 226] on div "4. Feedback" at bounding box center [94, 227] width 20 height 5
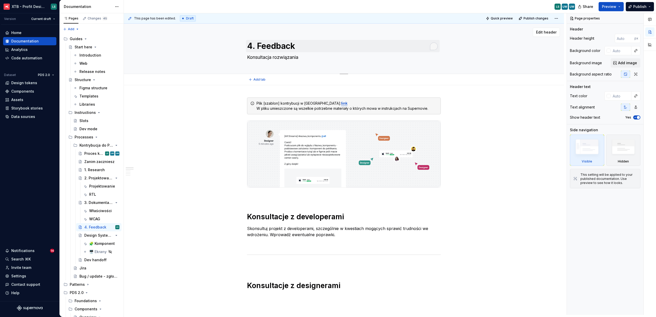
click at [91, 260] on div "Dev handoff" at bounding box center [95, 260] width 22 height 5
click at [88, 260] on div "Dev handoff" at bounding box center [95, 260] width 22 height 5
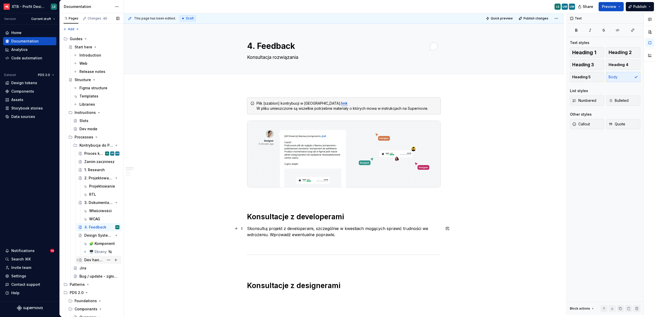
click at [92, 263] on div "Dev handoff" at bounding box center [94, 260] width 20 height 5
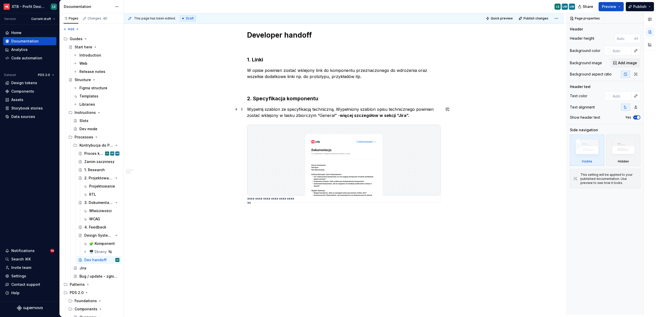
scroll to position [109, 0]
click at [88, 270] on div "Jira" at bounding box center [99, 268] width 40 height 7
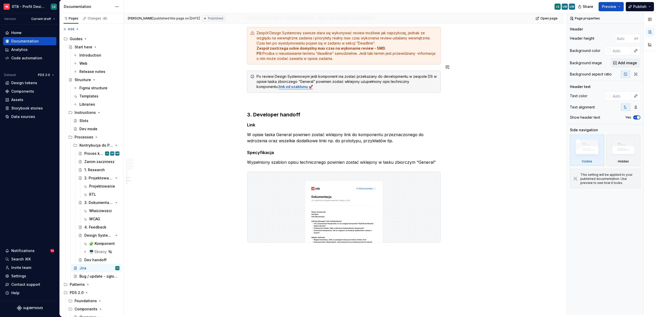
scroll to position [1046, 0]
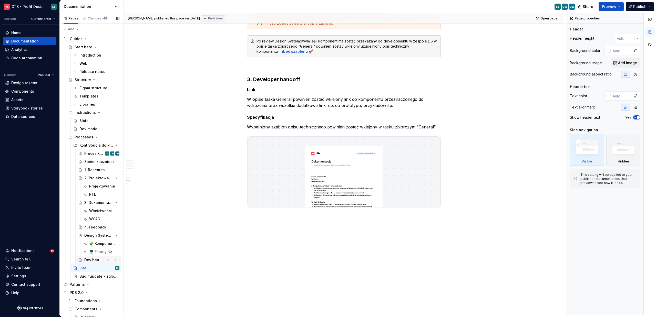
click at [87, 260] on div "Dev handoff" at bounding box center [94, 260] width 20 height 5
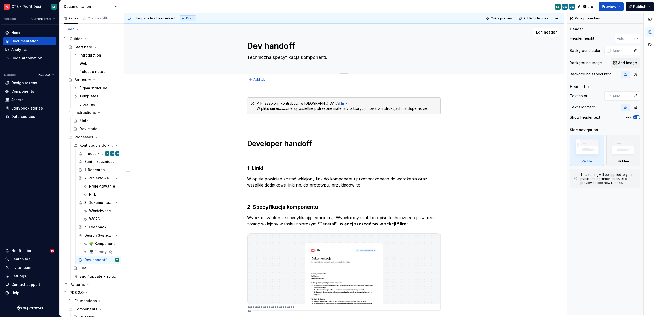
click at [249, 45] on textarea "Dev handoff" at bounding box center [343, 46] width 194 height 12
click at [249, 46] on textarea "Dev handoff" at bounding box center [343, 46] width 194 height 12
click at [248, 46] on textarea "Dev handoff" at bounding box center [343, 46] width 194 height 12
type textarea "*"
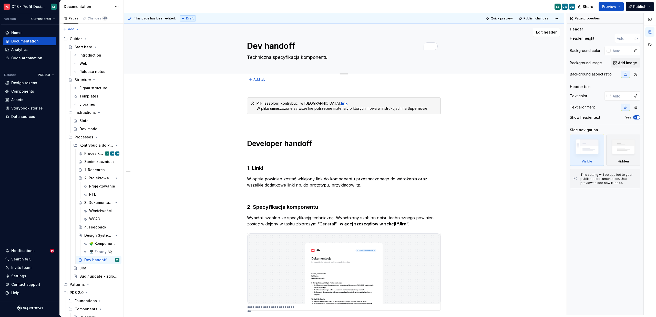
type textarea "6Dev handoff"
type textarea "*"
type textarea "[DOMAIN_NAME] handoff"
type textarea "*"
type textarea "6. Dev handoff"
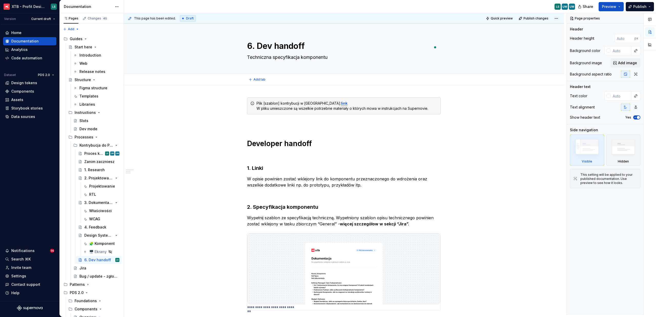
type textarea "*"
type textarea "6. Dev handoff"
click at [206, 126] on div "**********" at bounding box center [344, 254] width 440 height 339
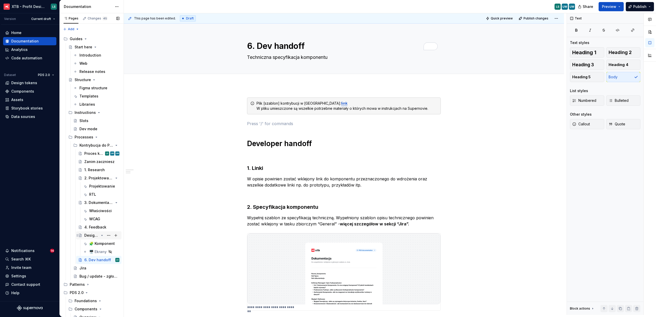
click at [94, 235] on div "Design System review" at bounding box center [91, 235] width 15 height 5
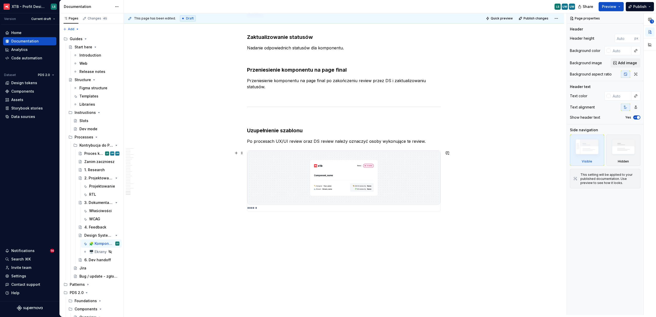
scroll to position [2616, 0]
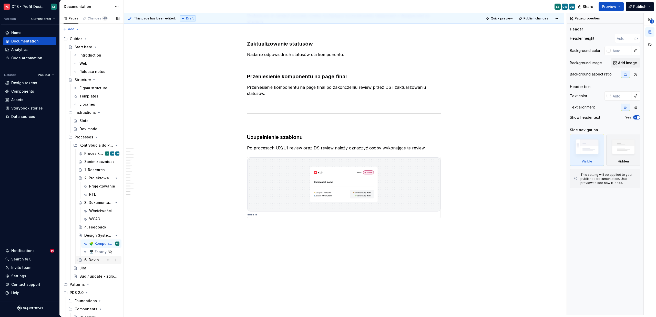
click at [88, 263] on div "6. Dev handoff" at bounding box center [94, 260] width 20 height 5
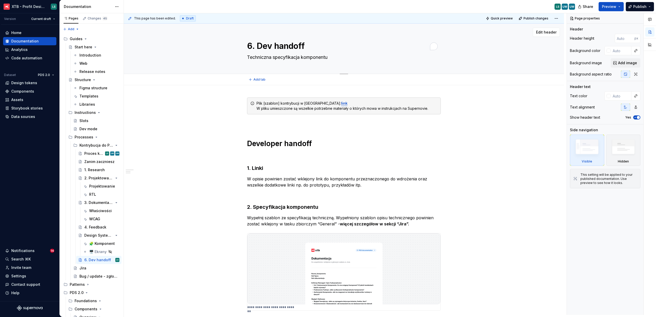
type textarea "*"
click at [263, 36] on div "Edit header" at bounding box center [342, 32] width 436 height 9
click at [257, 43] on textarea "6. Dev handoff" at bounding box center [343, 46] width 194 height 12
click at [256, 46] on textarea "6. Dev handoff" at bounding box center [343, 46] width 194 height 12
drag, startPoint x: 256, startPoint y: 46, endPoint x: 242, endPoint y: 46, distance: 14.1
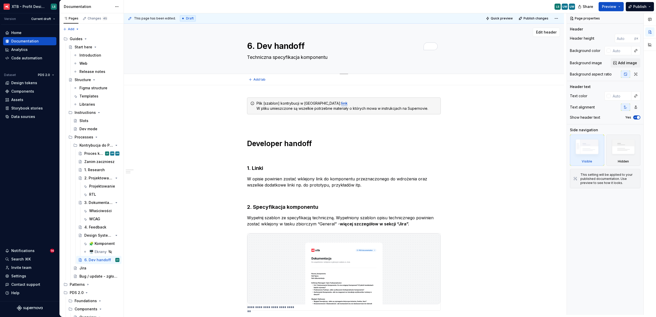
click at [242, 46] on div "6. Dev handoff Techniczna specyfikacja komponentu" at bounding box center [343, 49] width 399 height 50
type textarea "Dev handoff"
type textarea "*"
type textarea "Dev handoff"
click at [221, 136] on div "**********" at bounding box center [344, 254] width 440 height 339
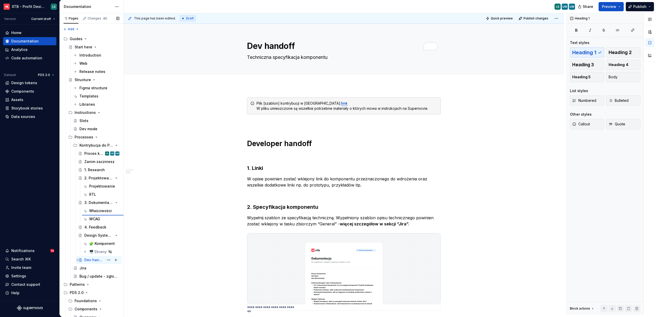
type textarea "*"
type textarea "3. Dokumentacja"
type textarea "Designowa dokumentacja komponentu"
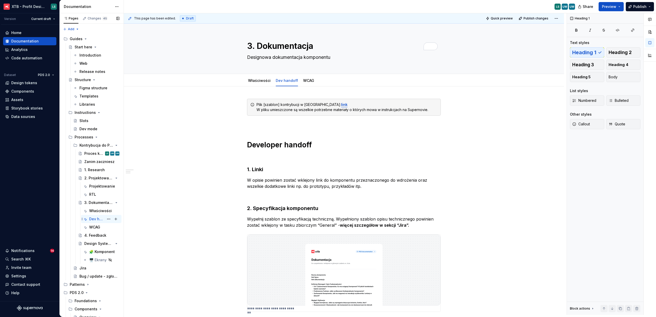
click at [101, 220] on div "Dev handoff" at bounding box center [96, 219] width 15 height 5
click at [284, 145] on h1 "Developer handoff" at bounding box center [344, 144] width 194 height 9
click at [284, 85] on div "Dev handoff" at bounding box center [287, 80] width 26 height 9
click at [284, 77] on html "XTB - Profit Design System LS Version Current draft Home Documentation Analytic…" at bounding box center [328, 158] width 656 height 317
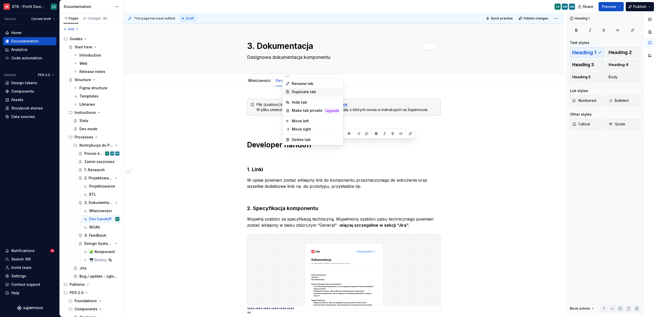
type textarea "*"
click at [299, 86] on div "Rename tab" at bounding box center [316, 83] width 48 height 5
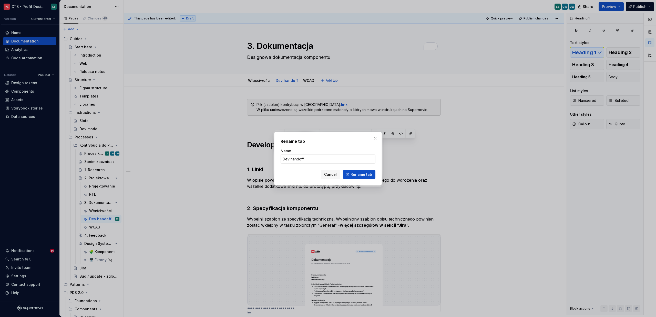
click at [302, 158] on input "Dev handoff" at bounding box center [327, 159] width 95 height 9
type input "Developers sepcification"
click button "Rename tab" at bounding box center [359, 174] width 32 height 9
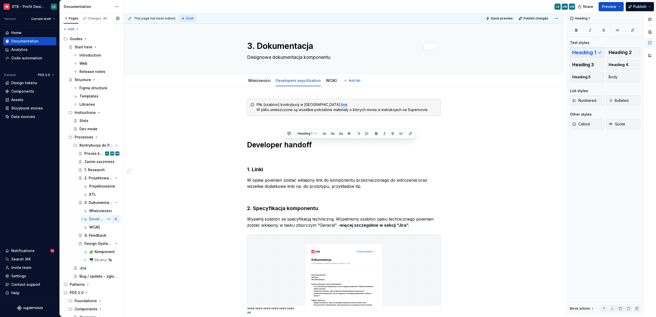
click at [95, 227] on div "WCAG" at bounding box center [94, 227] width 11 height 5
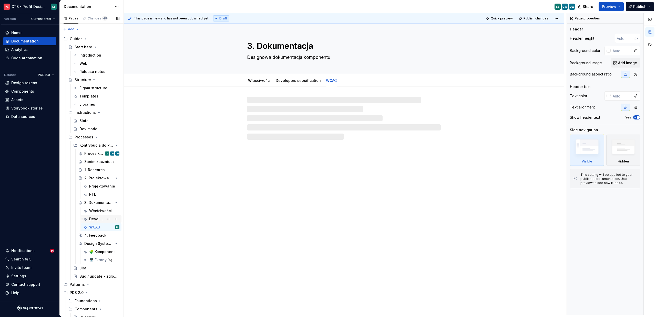
click at [95, 215] on div "Developers sepcification" at bounding box center [101, 219] width 40 height 8
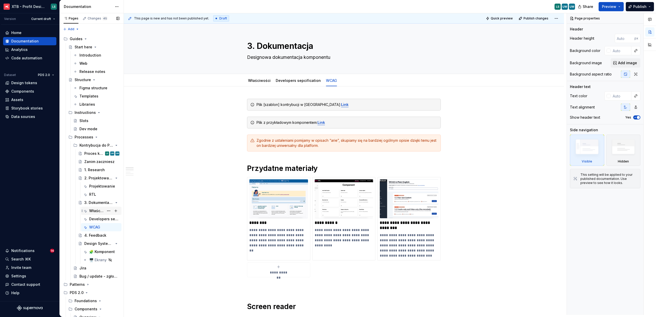
click at [95, 214] on div "Właściwości" at bounding box center [104, 210] width 30 height 7
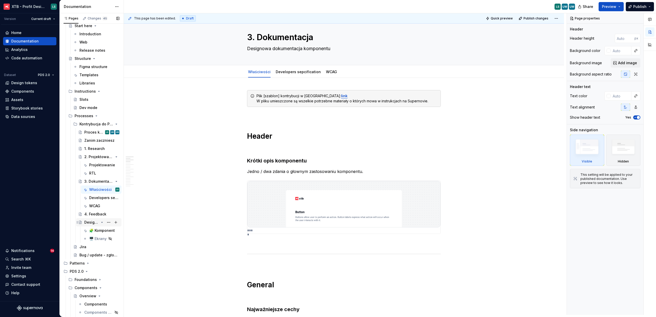
scroll to position [51, 0]
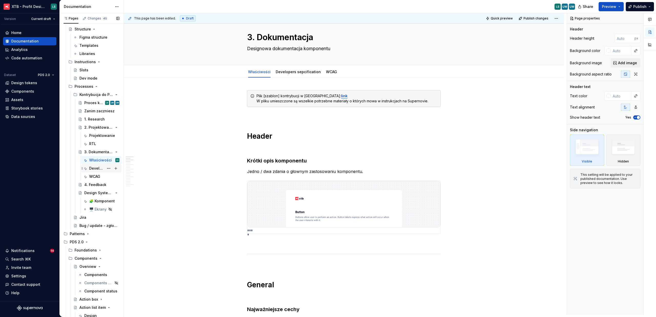
click at [95, 170] on div "Developers sepcification" at bounding box center [96, 168] width 15 height 5
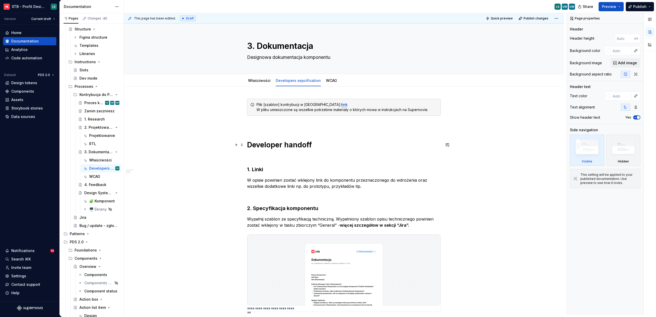
click at [285, 144] on h1 "Developer handoff" at bounding box center [344, 144] width 194 height 9
click at [289, 80] on link "Developers sepcification" at bounding box center [298, 80] width 45 height 4
click at [283, 143] on h1 "Developer handoff" at bounding box center [344, 144] width 194 height 9
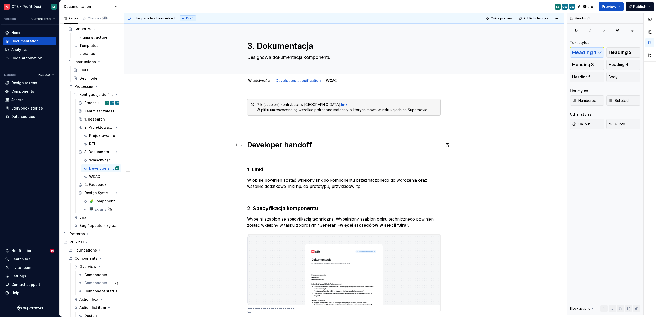
type textarea "*"
click at [282, 144] on h1 "Developer handoff" at bounding box center [344, 144] width 194 height 9
drag, startPoint x: 287, startPoint y: 145, endPoint x: 329, endPoint y: 147, distance: 41.5
click at [329, 147] on h1 "Developers handoff" at bounding box center [344, 144] width 194 height 9
click at [472, 161] on div "**********" at bounding box center [345, 164] width 443 height 302
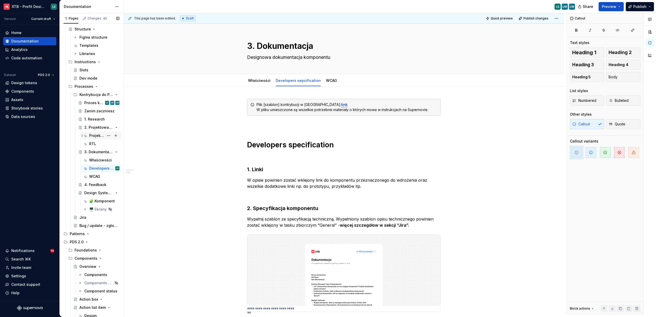
click at [96, 138] on div "Projektowanie" at bounding box center [104, 135] width 30 height 7
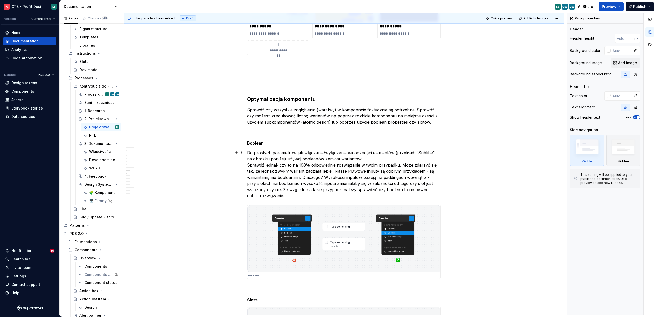
scroll to position [1284, 0]
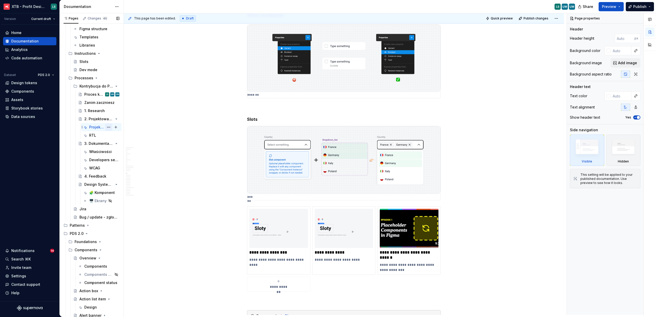
click at [105, 128] on button "Page tree" at bounding box center [108, 127] width 7 height 7
click at [121, 148] on div "Duplicate tab" at bounding box center [133, 144] width 60 height 8
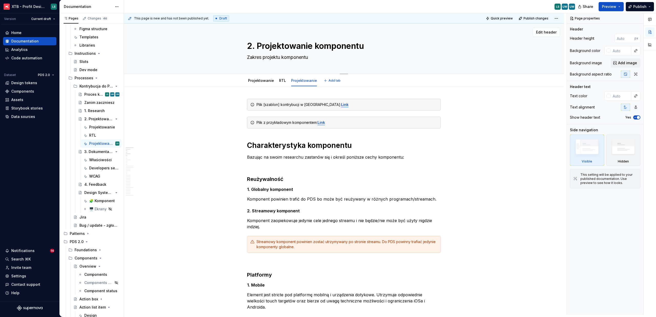
click at [287, 47] on textarea "2. Projektowanie komponentu" at bounding box center [343, 46] width 194 height 12
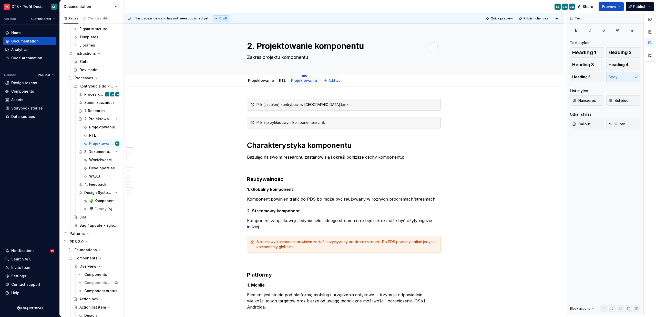
click at [300, 76] on html "XTB - Profit Design System LS Version Current draft Home Documentation Analytic…" at bounding box center [328, 158] width 656 height 317
type textarea "*"
click at [315, 87] on div "Rename tab" at bounding box center [329, 84] width 58 height 8
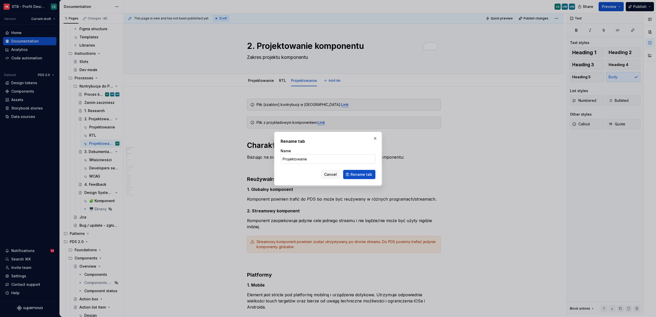
click at [295, 160] on input "Projektowanie" at bounding box center [327, 159] width 95 height 9
type input "Skeleton"
click at [362, 173] on span "Rename tab" at bounding box center [361, 174] width 22 height 5
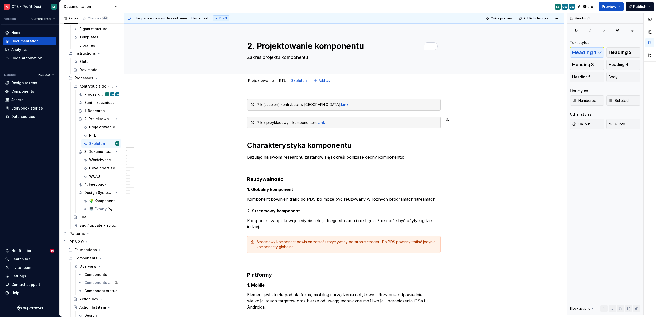
type textarea "*"
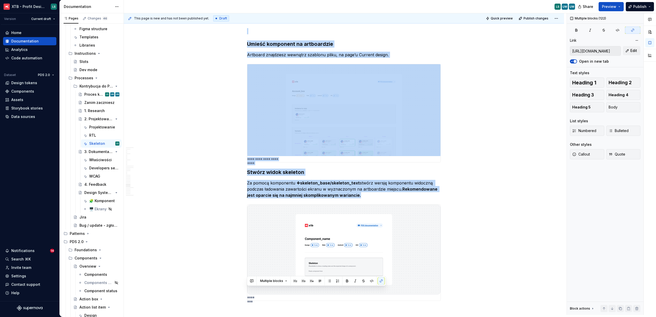
scroll to position [2746, 0]
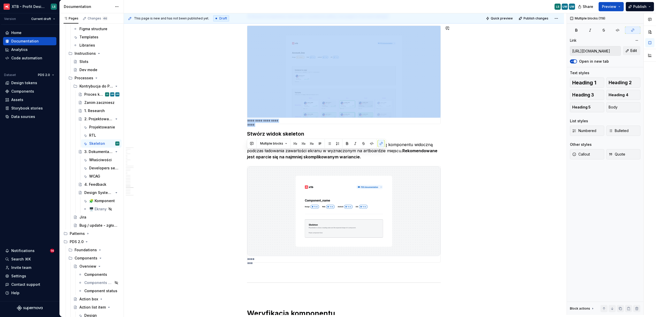
drag, startPoint x: 247, startPoint y: 135, endPoint x: 441, endPoint y: 129, distance: 194.3
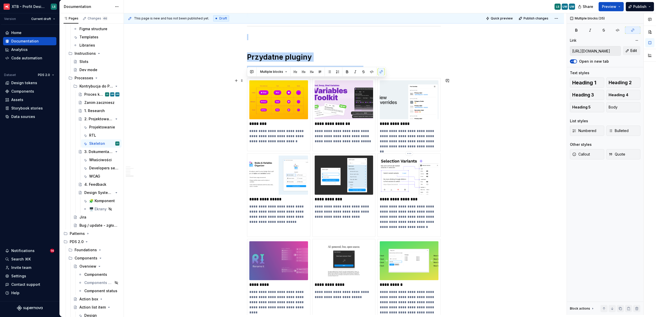
scroll to position [1098, 0]
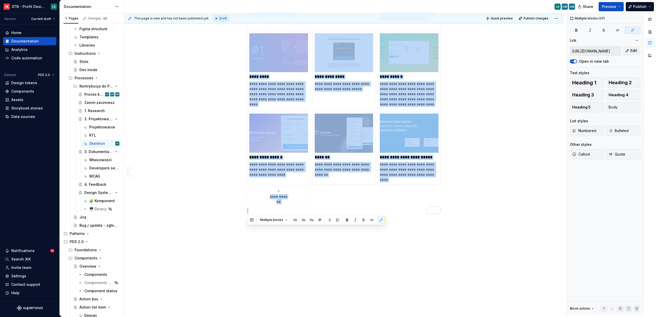
drag, startPoint x: 248, startPoint y: 157, endPoint x: 463, endPoint y: 229, distance: 226.9
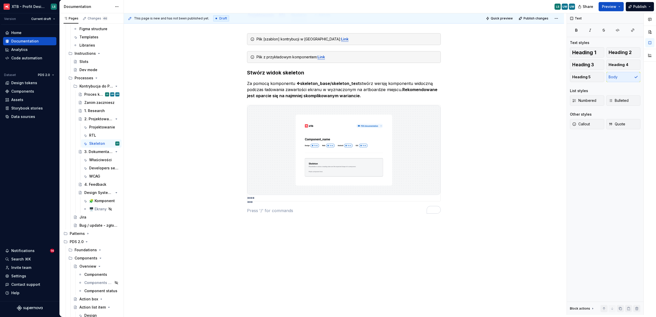
scroll to position [66, 0]
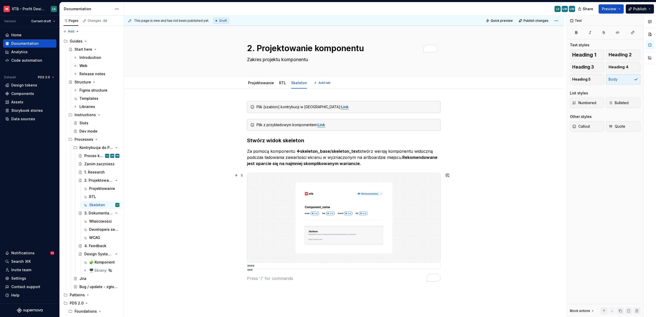
scroll to position [59, 0]
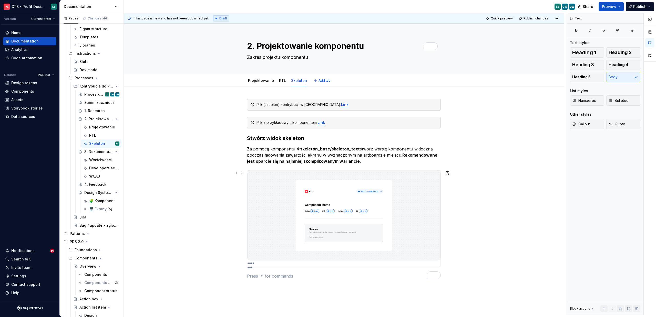
click at [485, 213] on div "Plik [szablon] kontrybucji w Figmie: Link   Plik z przykładowym komponentem: Li…" at bounding box center [344, 234] width 440 height 294
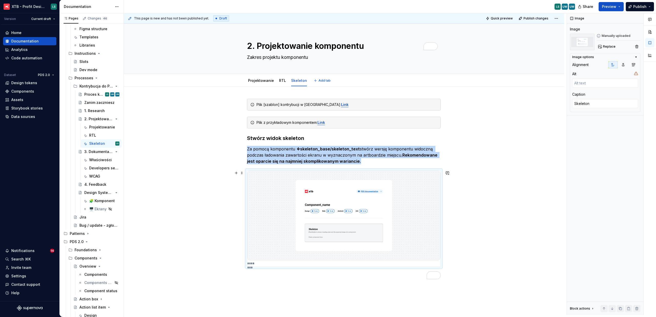
type textarea "*"
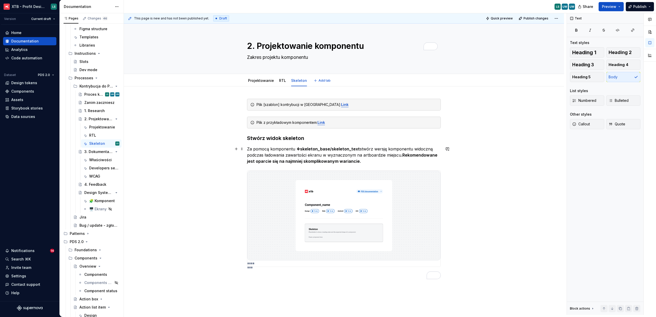
click at [395, 154] on p "Za pomocą komponentu ❖ skeleton_base/skeleton_text stwórz wersję komponentu wid…" at bounding box center [344, 155] width 194 height 18
drag, startPoint x: 399, startPoint y: 155, endPoint x: 383, endPoint y: 155, distance: 16.4
click at [383, 155] on p "Za pomocą komponentu ❖ skeleton_base/skeleton_text stwórz wersję komponentu wid…" at bounding box center [344, 155] width 194 height 18
click at [324, 155] on p "Za pomocą komponentu ❖ skeleton_base/skeleton_text stwórz wersję komponentu wid…" at bounding box center [344, 155] width 194 height 18
drag, startPoint x: 361, startPoint y: 156, endPoint x: 356, endPoint y: 156, distance: 4.6
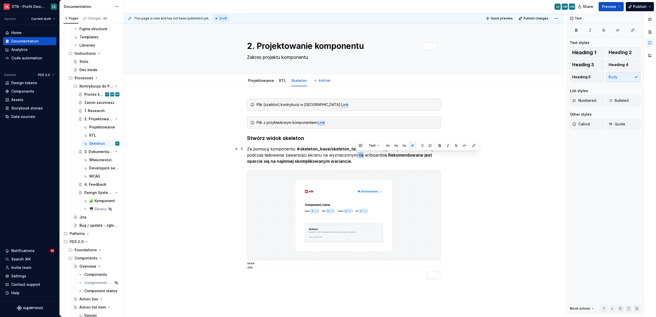
click at [356, 156] on p "Za pomocą komponentu ❖ skeleton_base/skeleton_text stwórz wersję komponentu wid…" at bounding box center [344, 155] width 194 height 18
click at [488, 176] on div "Plik [szablon] kontrybucji w Figmie: Link   Plik z przykładowym komponentem: Li…" at bounding box center [344, 234] width 440 height 294
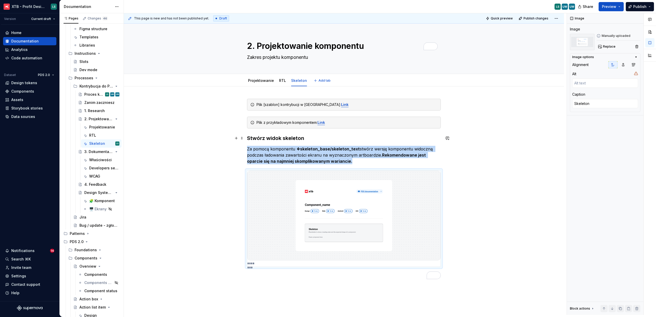
click at [477, 140] on div "Plik [szablon] kontrybucji w Figmie: Link   Plik z przykładowym komponentem: Li…" at bounding box center [344, 234] width 440 height 294
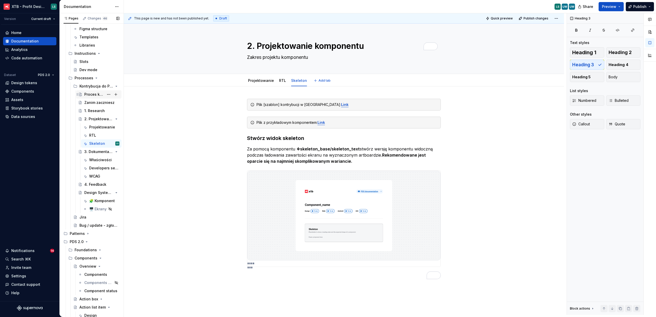
click at [89, 97] on div "Proces kontrybucji" at bounding box center [94, 94] width 20 height 5
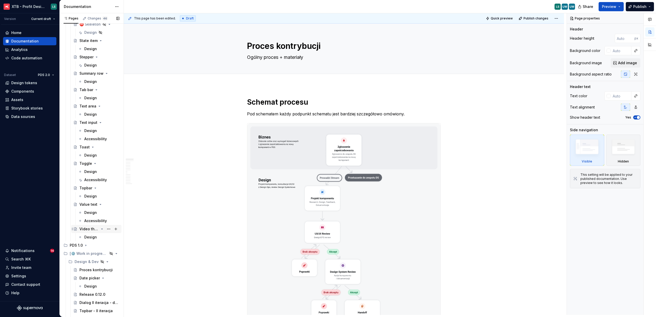
scroll to position [1341, 0]
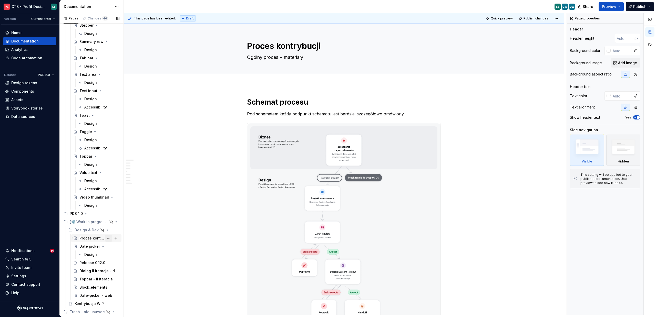
click at [88, 237] on div "Proces kontrybucji" at bounding box center [91, 238] width 25 height 5
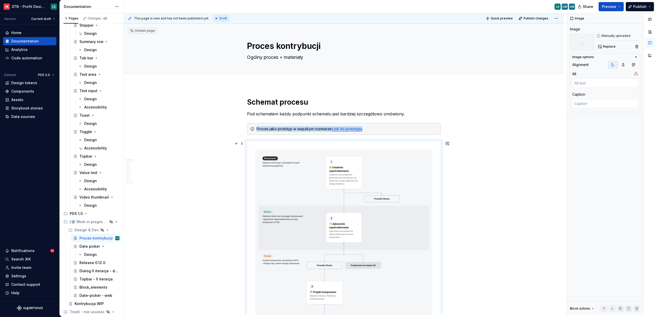
click at [610, 47] on span "Replace" at bounding box center [609, 47] width 13 height 4
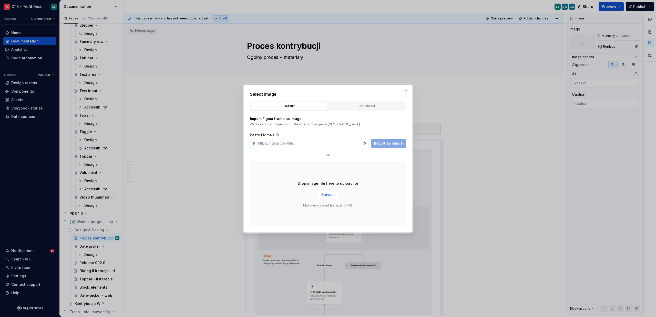
click at [336, 192] on button "Browse" at bounding box center [328, 194] width 20 height 9
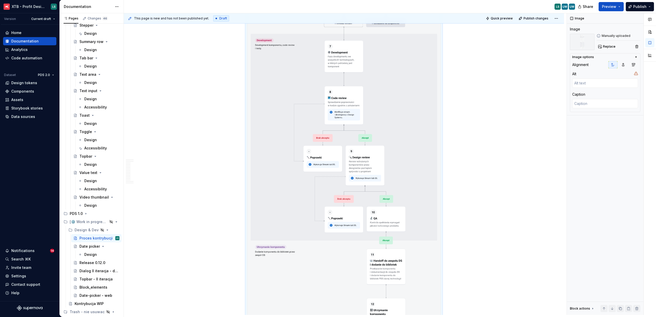
scroll to position [544, 0]
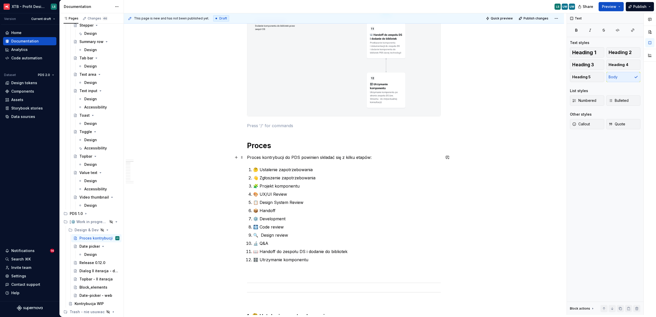
scroll to position [710, 0]
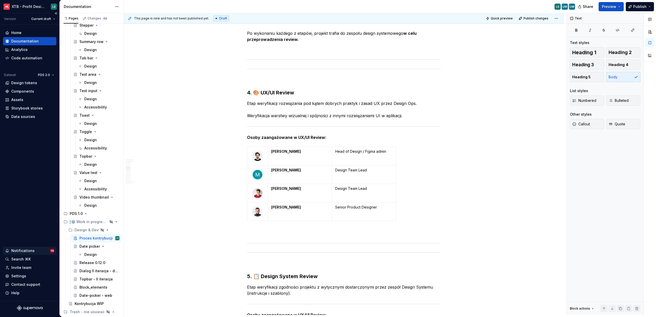
click at [13, 252] on div "Notifications" at bounding box center [22, 250] width 23 height 5
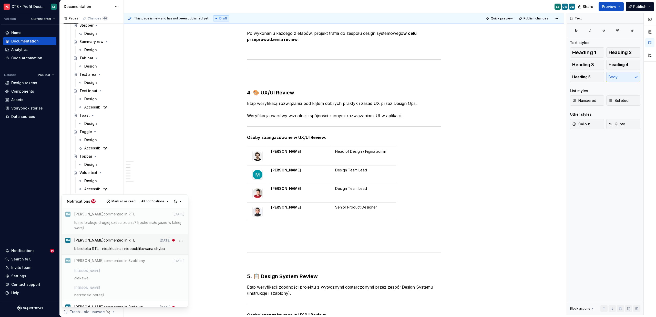
click at [133, 251] on p "biblioteka RTL - nieaktualna i nieopublikowana chyba" at bounding box center [129, 248] width 110 height 5
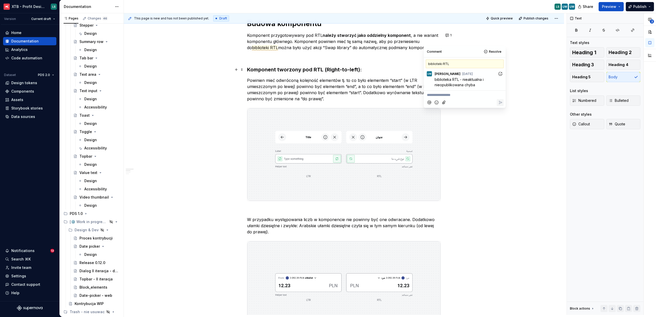
click at [358, 58] on p "To enrich screen reader interactions, please activate Accessibility in Grammarl…" at bounding box center [344, 57] width 194 height 6
click at [367, 55] on p "To enrich screen reader interactions, please activate Accessibility in Grammarl…" at bounding box center [344, 57] width 194 height 6
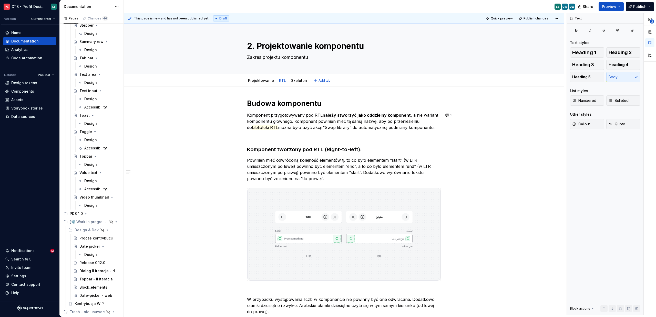
type textarea "*"
click at [285, 136] on p "To enrich screen reader interactions, please activate Accessibility in Grammarl…" at bounding box center [344, 137] width 194 height 6
click at [266, 127] on span "biblioteki RTL" at bounding box center [265, 127] width 26 height 5
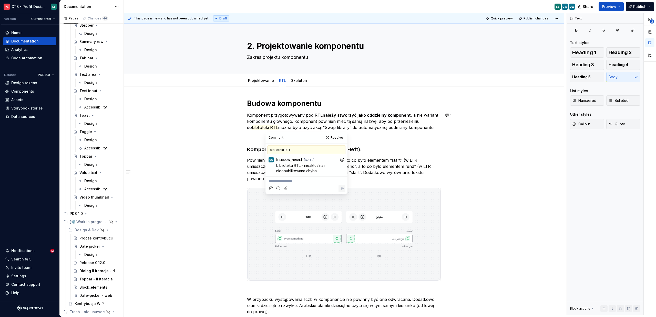
click at [297, 184] on p "**********" at bounding box center [306, 181] width 76 height 5
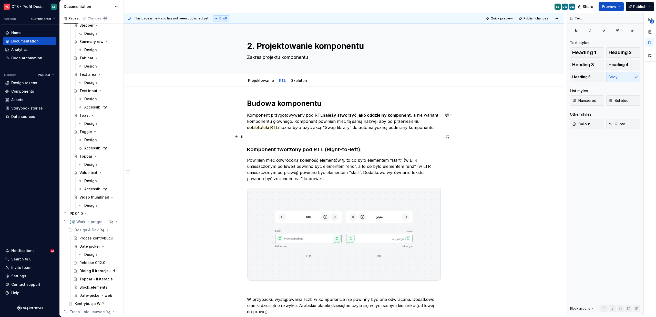
click at [261, 135] on p "To enrich screen reader interactions, please activate Accessibility in Grammarl…" at bounding box center [344, 137] width 194 height 6
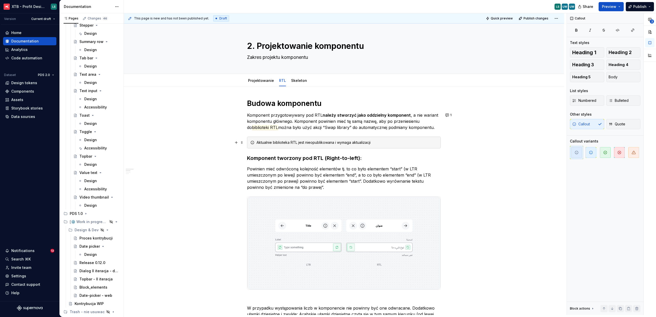
click at [419, 140] on div "Aktualnie biblioteka RTL jest nieopublikowana i wymaga aktualizacji" at bounding box center [344, 143] width 194 height 12
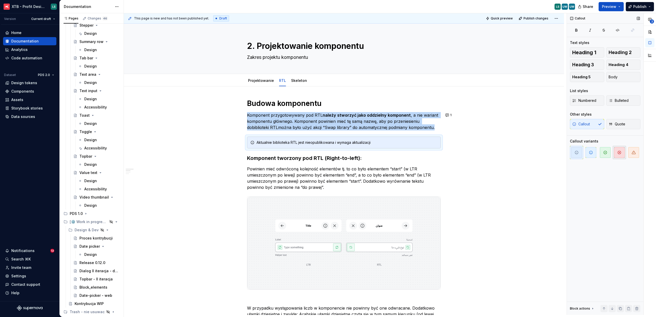
click at [623, 154] on span "button" at bounding box center [619, 152] width 11 height 11
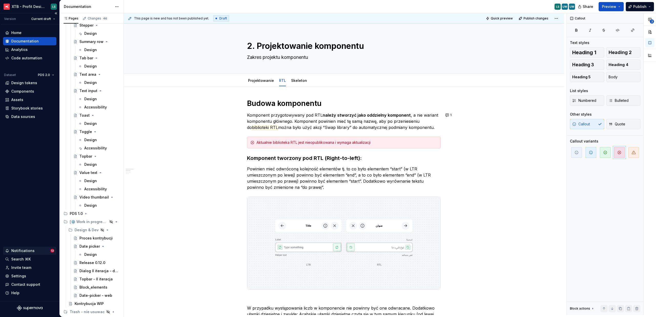
click at [18, 253] on div "Notifications" at bounding box center [22, 250] width 23 height 5
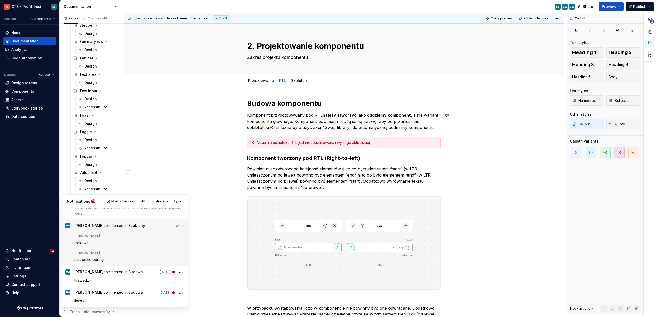
scroll to position [29, 0]
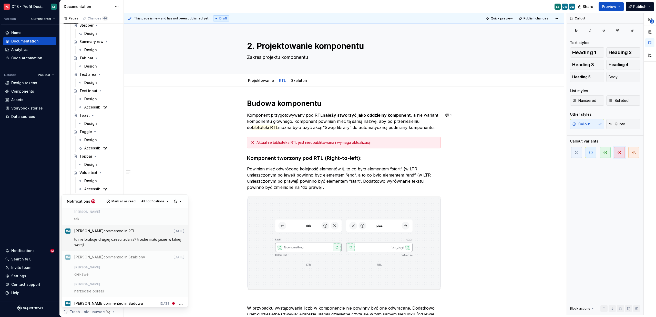
click at [138, 241] on span "tu nie brakuje drugiej czesci zdania? troche mało jasne w takiej wersji" at bounding box center [128, 242] width 108 height 10
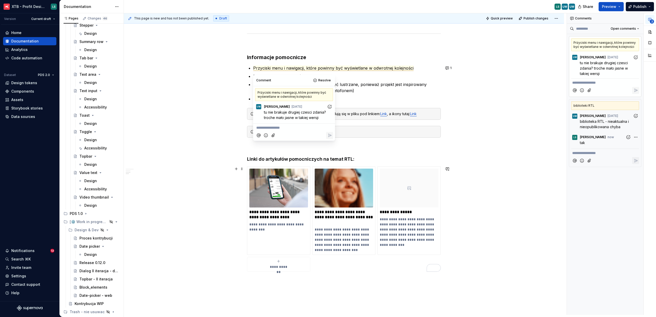
scroll to position [653, 0]
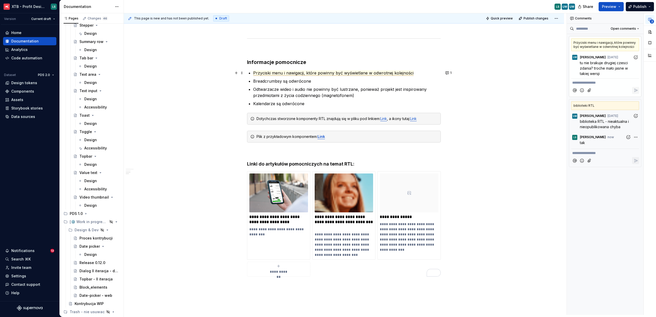
click at [314, 73] on span "Przyciski menu i nawigacji, które powinny być wyświetlane w odwrotnej kolejności" at bounding box center [333, 72] width 160 height 5
drag, startPoint x: 316, startPoint y: 73, endPoint x: 307, endPoint y: 74, distance: 9.0
click at [307, 74] on span "Przyciski menu i nawigacji, które powinny być wyświetlane w odwrotnej kolejności" at bounding box center [333, 72] width 160 height 5
click at [378, 72] on span "Przyciski menu i nawigacji, powinny być wyświetlane w odwrotnej kolejności" at bounding box center [327, 72] width 149 height 5
type textarea "*"
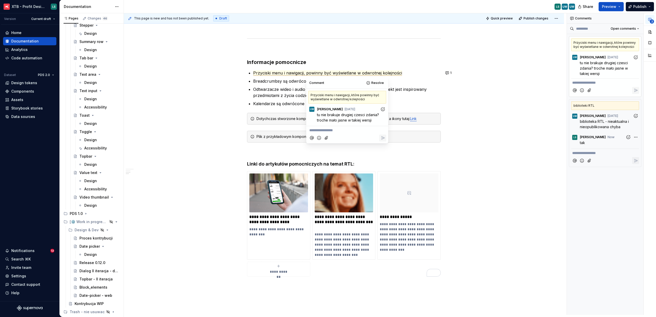
click at [342, 130] on p "**********" at bounding box center [347, 130] width 76 height 5
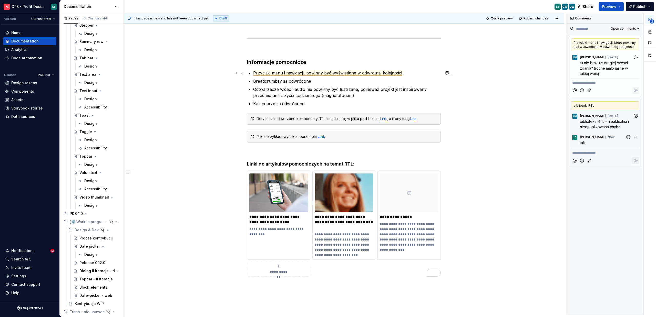
click at [305, 73] on span "Przyciski menu i nawigacji, powinny być wyświetlane w odwrotnej kolejności" at bounding box center [327, 72] width 149 height 5
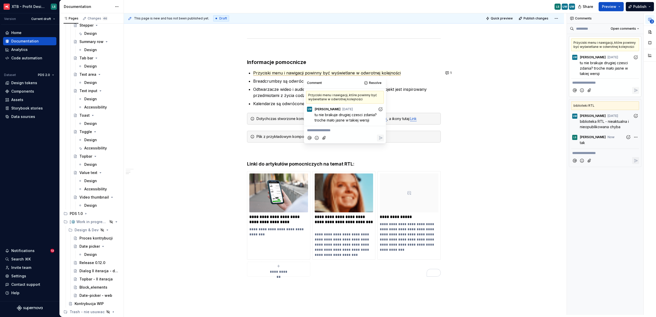
click at [329, 130] on p "**********" at bounding box center [345, 130] width 76 height 5
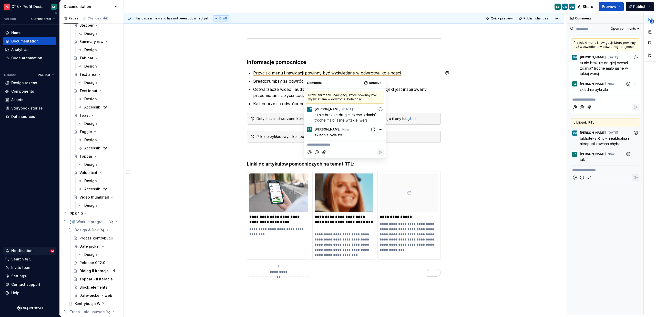
click at [33, 248] on div "Notifications" at bounding box center [22, 250] width 23 height 5
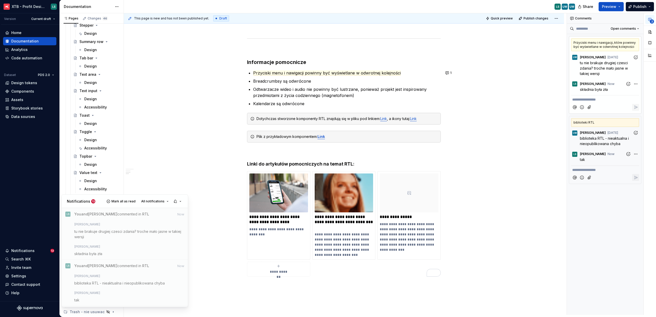
click at [177, 160] on html "XTB - Profit Design System LS Version Current draft Home Documentation Analytic…" at bounding box center [328, 158] width 656 height 317
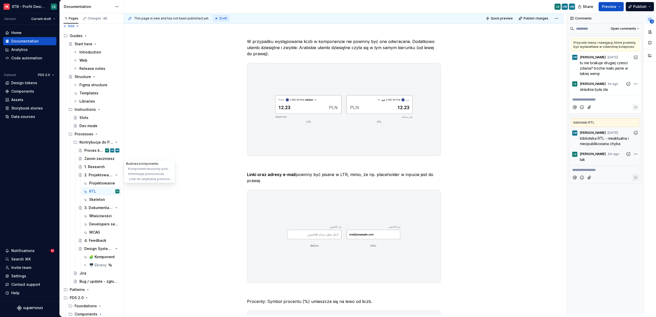
scroll to position [3, 0]
type textarea "*"
